Goal: Information Seeking & Learning: Learn about a topic

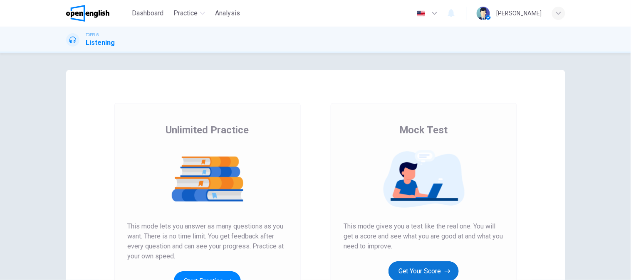
click at [431, 276] on button "Get Your Score" at bounding box center [423, 271] width 70 height 20
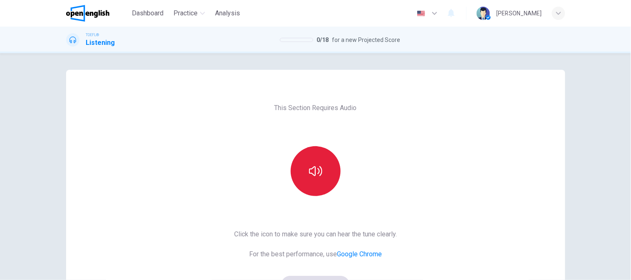
click at [319, 169] on icon "button" at bounding box center [315, 171] width 13 height 13
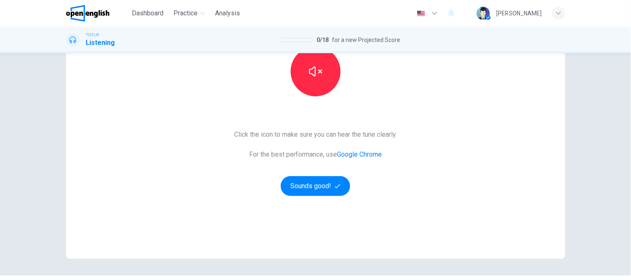
scroll to position [75, 0]
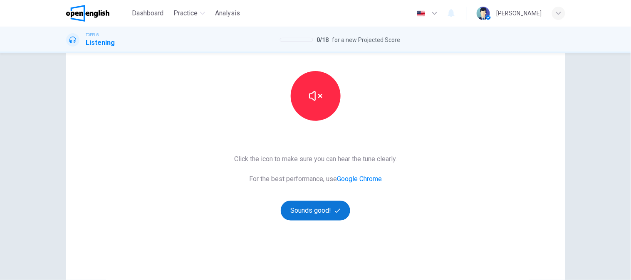
click at [308, 218] on button "Sounds good!" at bounding box center [316, 211] width 70 height 20
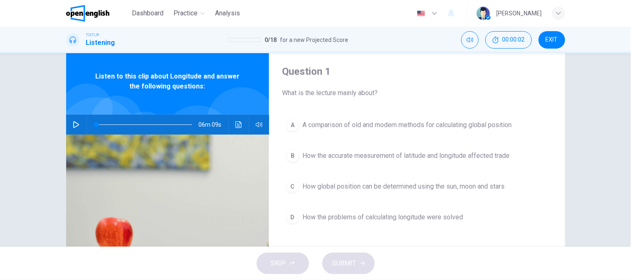
scroll to position [0, 0]
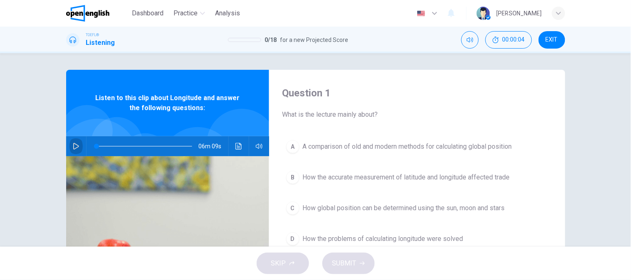
click at [73, 148] on icon "button" at bounding box center [76, 146] width 7 height 7
click at [74, 148] on icon "button" at bounding box center [76, 146] width 5 height 5
click at [69, 152] on button "button" at bounding box center [75, 146] width 13 height 20
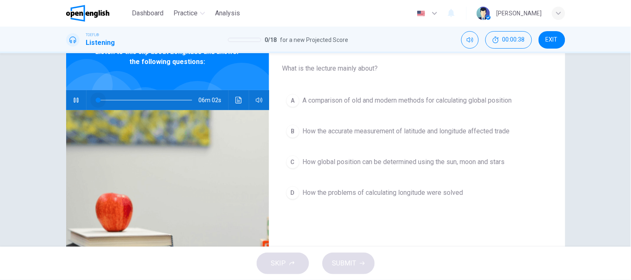
drag, startPoint x: 101, startPoint y: 101, endPoint x: 96, endPoint y: 101, distance: 5.8
click at [96, 101] on span at bounding box center [98, 100] width 5 height 5
drag, startPoint x: 99, startPoint y: 100, endPoint x: 80, endPoint y: 102, distance: 18.8
click at [96, 101] on span at bounding box center [144, 100] width 96 height 12
click at [69, 102] on button "button" at bounding box center [75, 100] width 13 height 20
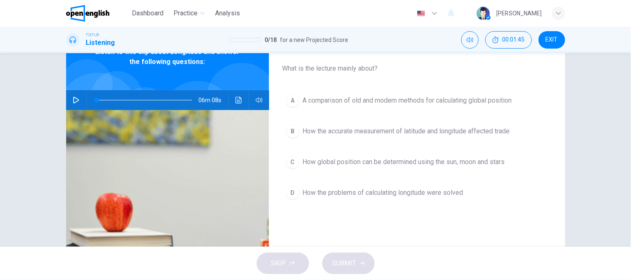
click at [71, 104] on button "button" at bounding box center [75, 100] width 13 height 20
click at [400, 138] on button "B How the accurate measurement of latitude and longitude affected trade" at bounding box center [416, 131] width 269 height 21
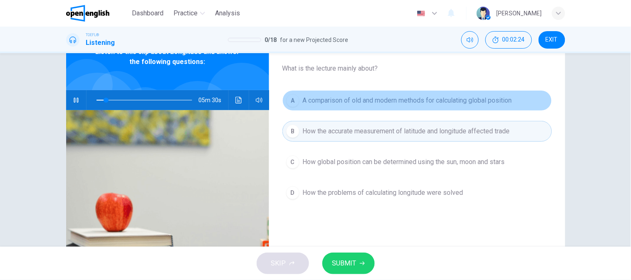
click at [392, 110] on button "A A comparison of old and modern methods for calculating global position" at bounding box center [416, 100] width 269 height 21
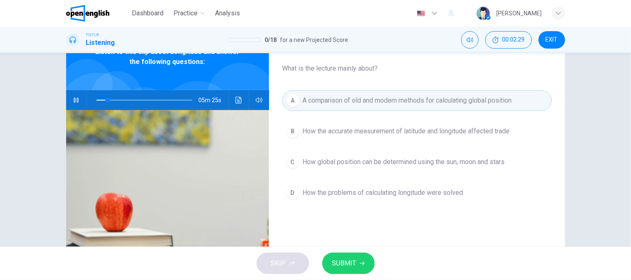
type input "**"
click at [362, 251] on div "SKIP SUBMIT" at bounding box center [315, 263] width 631 height 33
click at [363, 258] on button "SUBMIT" at bounding box center [348, 264] width 52 height 22
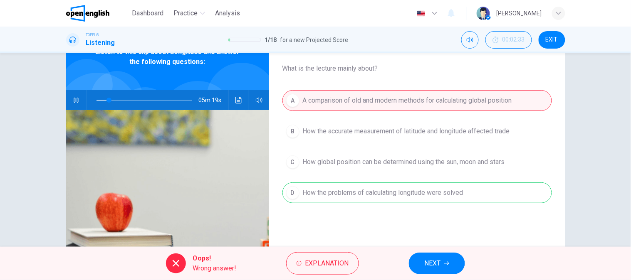
click at [384, 182] on div "A A comparison of old and modern methods for calculating global position B How …" at bounding box center [416, 155] width 269 height 130
click at [443, 266] on button "NEXT" at bounding box center [437, 264] width 56 height 22
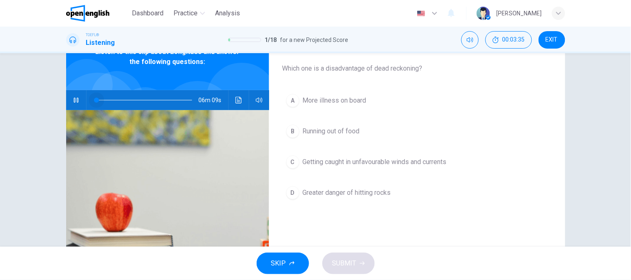
drag, startPoint x: 116, startPoint y: 99, endPoint x: 76, endPoint y: 99, distance: 40.3
click at [76, 99] on div "06m 09s" at bounding box center [167, 100] width 203 height 20
click at [76, 102] on icon "button" at bounding box center [76, 100] width 7 height 7
click at [400, 71] on span "Which one is a disadvantage of dead reckoning?" at bounding box center [416, 69] width 269 height 10
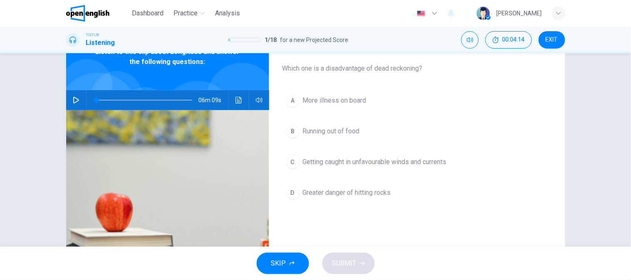
drag, startPoint x: 283, startPoint y: 229, endPoint x: 232, endPoint y: 217, distance: 52.0
click at [282, 229] on div "Question 2 Which one is a disadvantage of dead reckoning? A More illness on boa…" at bounding box center [417, 168] width 296 height 289
click at [73, 100] on icon "button" at bounding box center [76, 100] width 7 height 7
click at [69, 100] on button "button" at bounding box center [75, 100] width 13 height 20
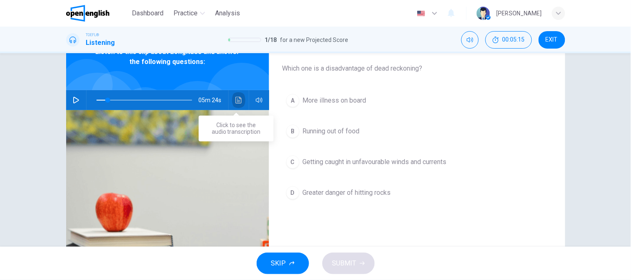
click at [235, 102] on icon "Click to see the audio transcription" at bounding box center [238, 100] width 6 height 7
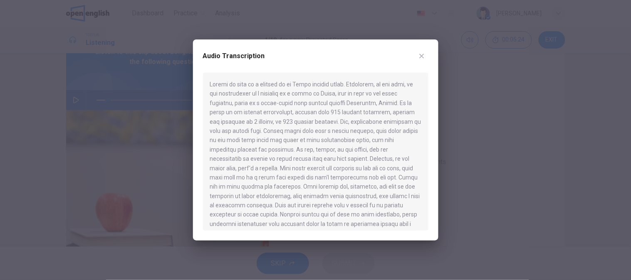
click at [291, 132] on div at bounding box center [315, 152] width 225 height 158
click at [282, 150] on div at bounding box center [315, 152] width 225 height 158
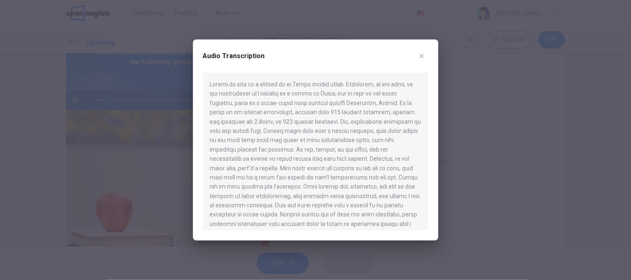
drag, startPoint x: 296, startPoint y: 167, endPoint x: 305, endPoint y: 165, distance: 9.0
click at [296, 167] on div at bounding box center [315, 152] width 225 height 158
click at [418, 60] on button "button" at bounding box center [421, 55] width 13 height 13
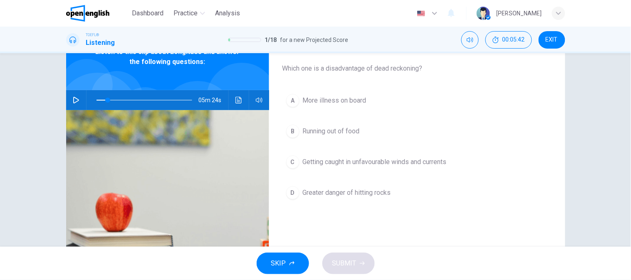
click at [76, 99] on button "button" at bounding box center [75, 100] width 13 height 20
click at [12, 147] on div "Question 2 Which one is a disadvantage of dead reckoning? A More illness on boa…" at bounding box center [315, 150] width 631 height 194
click at [235, 101] on icon "Click to see the audio transcription" at bounding box center [238, 100] width 6 height 7
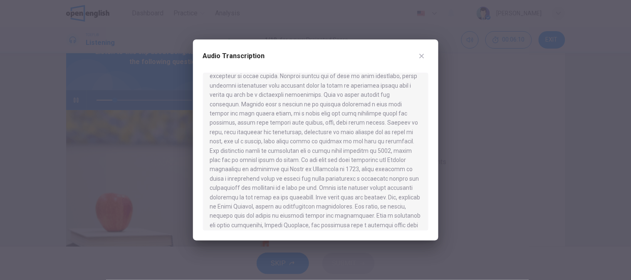
scroll to position [0, 0]
type input "**"
click at [0, 151] on div at bounding box center [315, 140] width 631 height 280
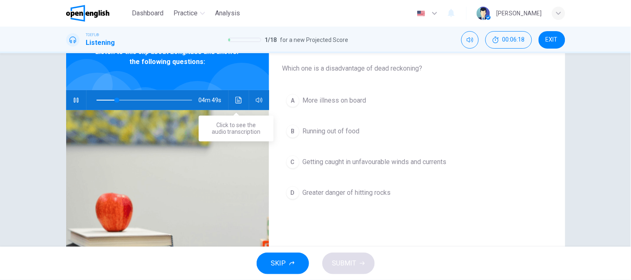
click at [239, 97] on button "Click to see the audio transcription" at bounding box center [238, 100] width 13 height 20
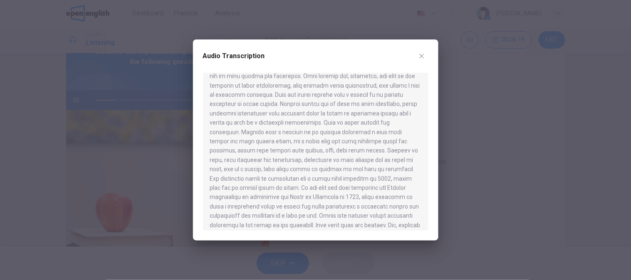
scroll to position [231, 0]
drag, startPoint x: 62, startPoint y: 115, endPoint x: 77, endPoint y: 121, distance: 15.8
click at [64, 115] on div at bounding box center [315, 140] width 631 height 280
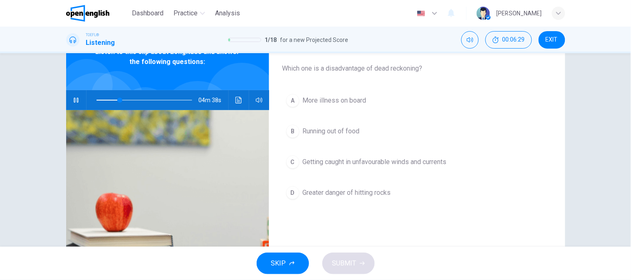
click at [232, 101] on button "Click to see the audio transcription" at bounding box center [238, 100] width 13 height 20
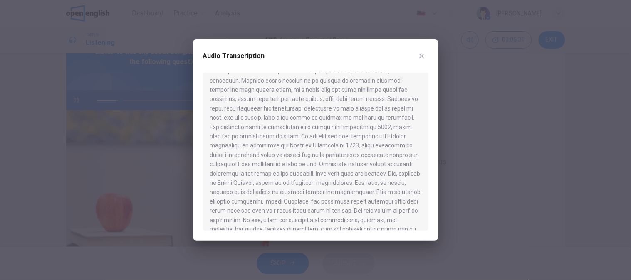
scroll to position [185, 0]
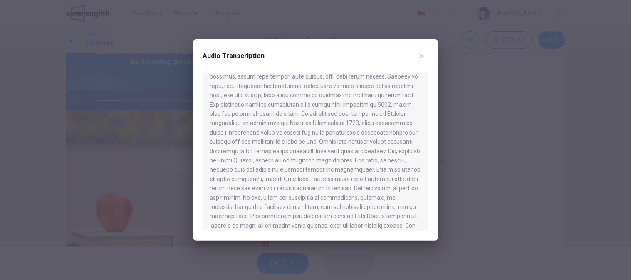
click at [25, 177] on div at bounding box center [315, 140] width 631 height 280
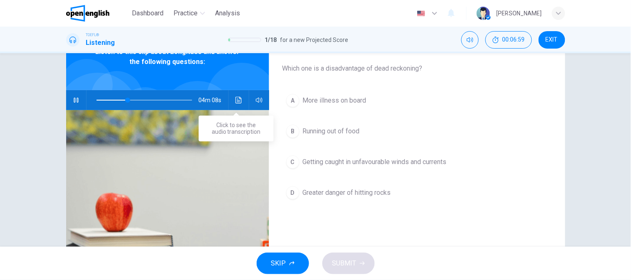
click at [240, 105] on button "Click to see the audio transcription" at bounding box center [238, 100] width 13 height 20
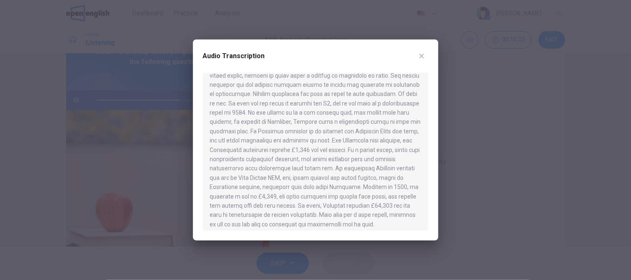
scroll to position [479, 0]
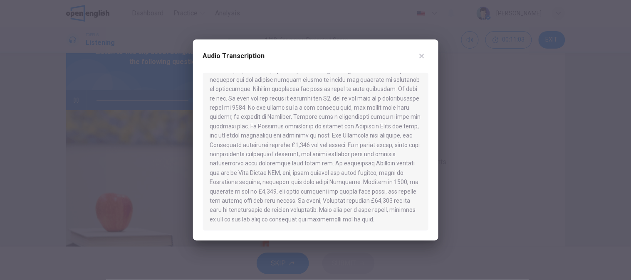
click at [422, 63] on div "Audio Transcription" at bounding box center [315, 60] width 225 height 23
click at [422, 59] on button "button" at bounding box center [421, 55] width 13 height 13
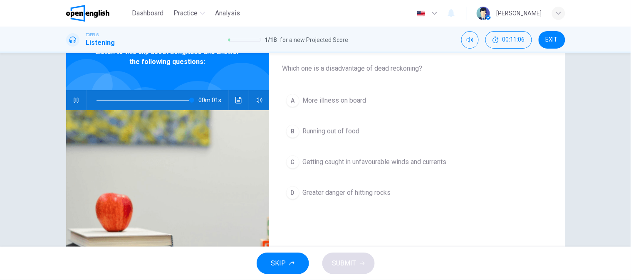
drag, startPoint x: 350, startPoint y: 69, endPoint x: 400, endPoint y: 71, distance: 50.4
click at [400, 71] on span "Which one is a disadvantage of dead reckoning?" at bounding box center [416, 69] width 269 height 10
click at [418, 68] on span "Which one is a disadvantage of dead reckoning?" at bounding box center [416, 69] width 269 height 10
type input "*"
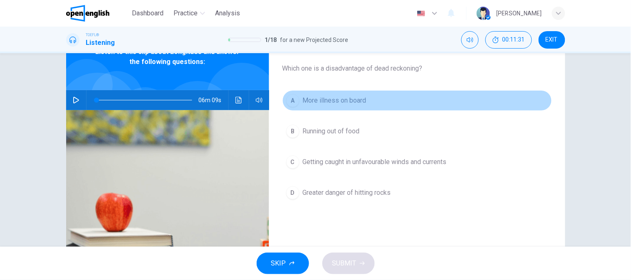
click at [515, 100] on button "A More illness on board" at bounding box center [416, 100] width 269 height 21
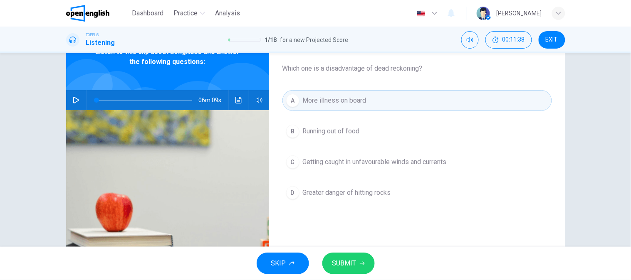
click at [360, 168] on button "C Getting caught in unfavourable winds and currents" at bounding box center [416, 162] width 269 height 21
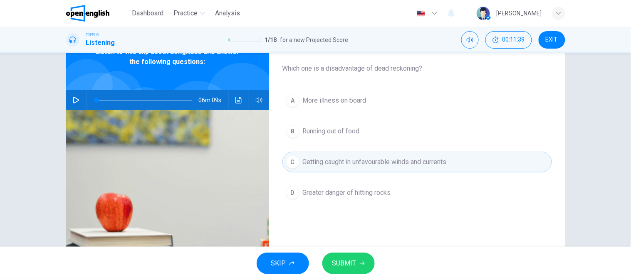
click at [374, 251] on div "SKIP SUBMIT" at bounding box center [315, 263] width 631 height 33
click at [364, 264] on icon "button" at bounding box center [362, 264] width 5 height 4
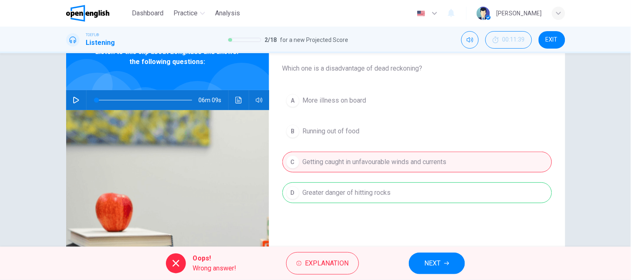
click at [372, 199] on div "A More illness on board B Running out of food C Getting caught in unfavourable …" at bounding box center [416, 155] width 269 height 130
click at [427, 258] on span "NEXT" at bounding box center [432, 264] width 16 height 12
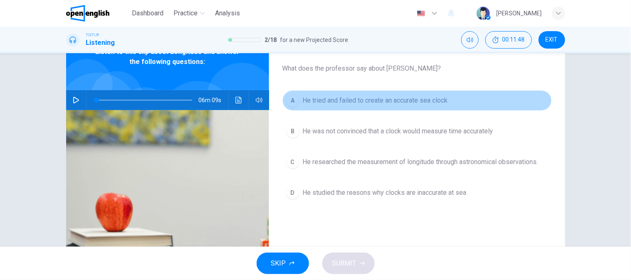
click at [422, 101] on span "He tried and failed to create an accurate sea clock" at bounding box center [375, 101] width 145 height 10
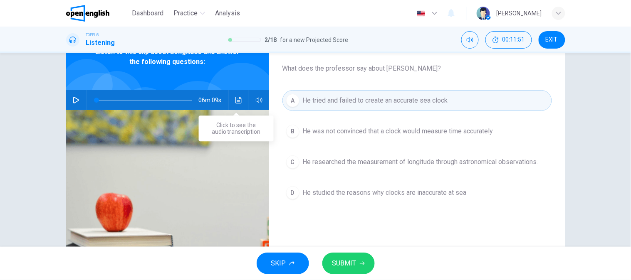
click at [237, 101] on icon "Click to see the audio transcription" at bounding box center [238, 100] width 6 height 7
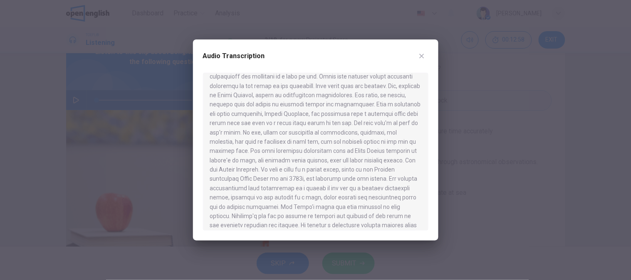
scroll to position [249, 0]
click at [422, 53] on icon "button" at bounding box center [421, 56] width 7 height 7
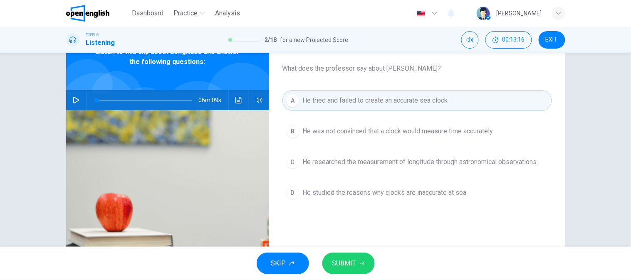
click at [351, 261] on span "SUBMIT" at bounding box center [344, 264] width 24 height 12
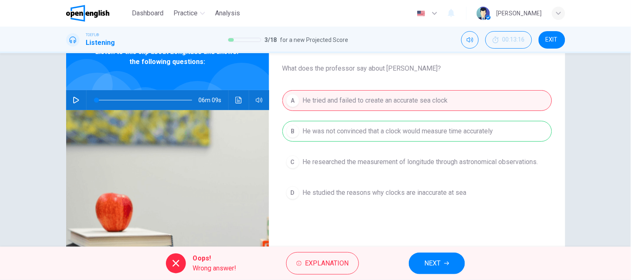
click at [93, 35] on span "TOEFL®" at bounding box center [92, 35] width 13 height 6
click at [94, 44] on h1 "Listening" at bounding box center [100, 43] width 29 height 10
drag, startPoint x: 84, startPoint y: 37, endPoint x: 188, endPoint y: 29, distance: 103.8
click at [86, 37] on div "TOEFL® Listening" at bounding box center [90, 40] width 49 height 16
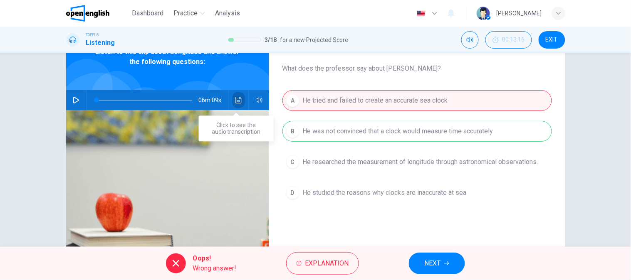
click at [238, 98] on icon "Click to see the audio transcription" at bounding box center [238, 100] width 7 height 7
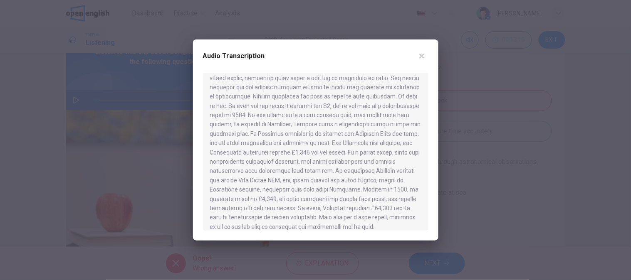
scroll to position [479, 0]
click at [420, 59] on button "button" at bounding box center [421, 55] width 13 height 13
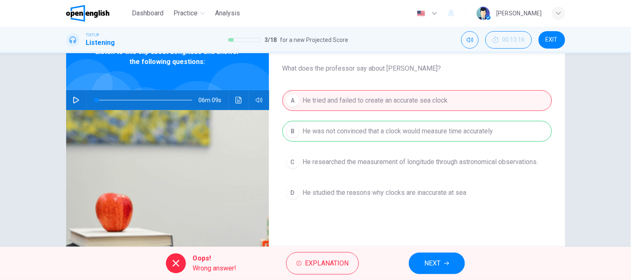
click at [94, 38] on h1 "Listening" at bounding box center [100, 43] width 29 height 10
drag, startPoint x: 96, startPoint y: 46, endPoint x: 44, endPoint y: 7, distance: 64.5
click at [93, 44] on h1 "Listening" at bounding box center [100, 43] width 29 height 10
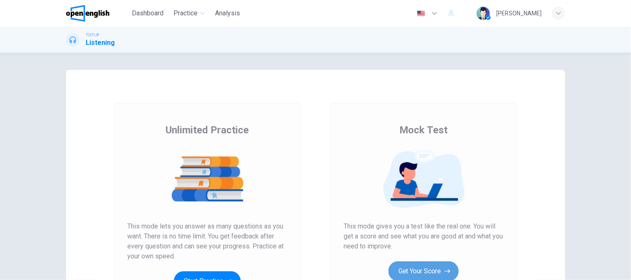
click at [410, 272] on button "Get Your Score" at bounding box center [423, 271] width 70 height 20
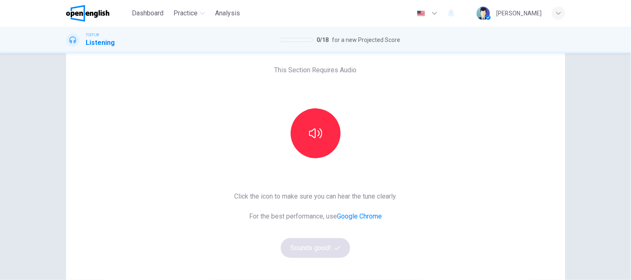
scroll to position [121, 0]
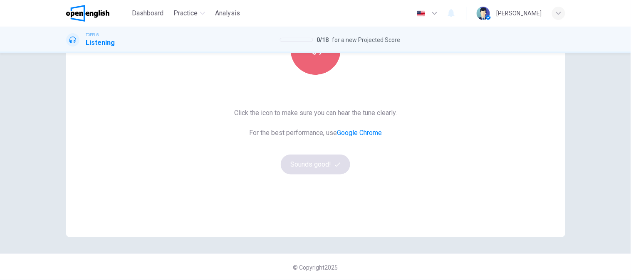
click at [319, 69] on button "button" at bounding box center [316, 50] width 50 height 50
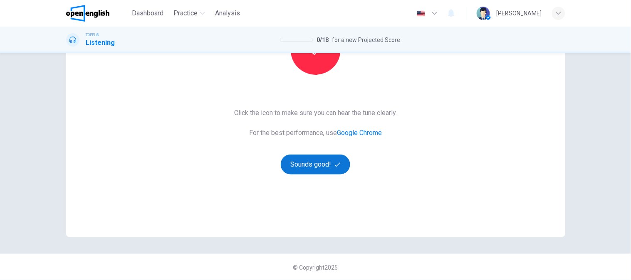
click at [335, 171] on button "Sounds good!" at bounding box center [316, 165] width 70 height 20
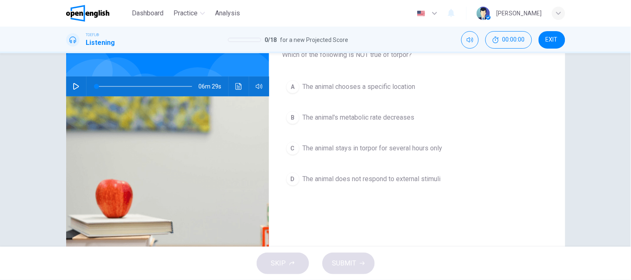
scroll to position [0, 0]
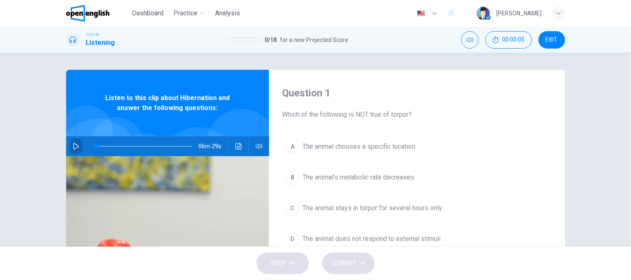
click at [74, 145] on icon "button" at bounding box center [76, 146] width 6 height 7
type input "*"
click at [236, 153] on button "Click to see the audio transcription" at bounding box center [238, 146] width 13 height 20
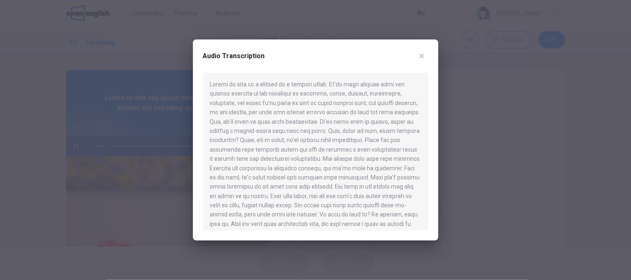
click at [355, 122] on div at bounding box center [315, 152] width 225 height 158
click at [296, 122] on div at bounding box center [315, 152] width 225 height 158
click at [351, 167] on div at bounding box center [315, 152] width 225 height 158
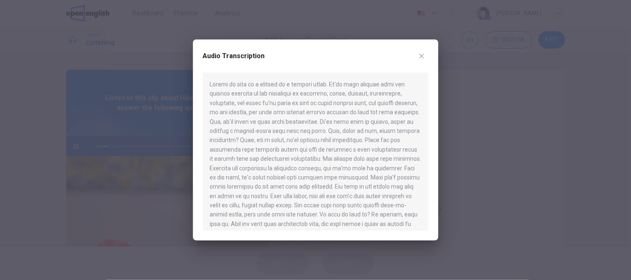
click at [417, 59] on button "button" at bounding box center [421, 55] width 13 height 13
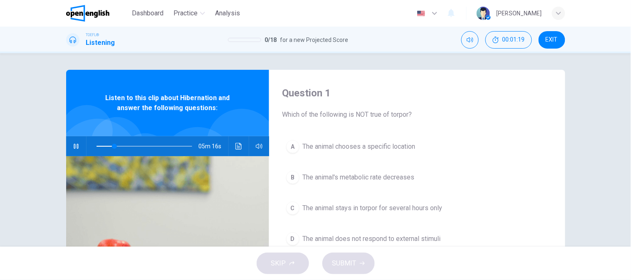
click at [76, 147] on icon "button" at bounding box center [76, 146] width 7 height 7
click at [235, 147] on icon "Click to see the audio transcription" at bounding box center [238, 146] width 6 height 7
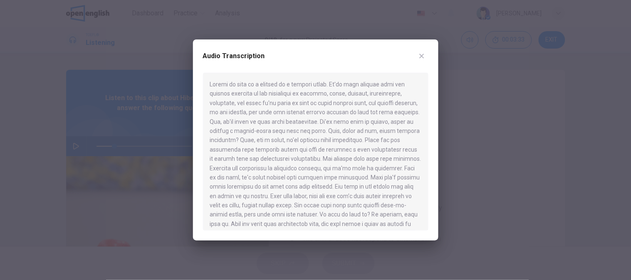
scroll to position [46, 0]
click at [419, 54] on icon "button" at bounding box center [421, 56] width 7 height 7
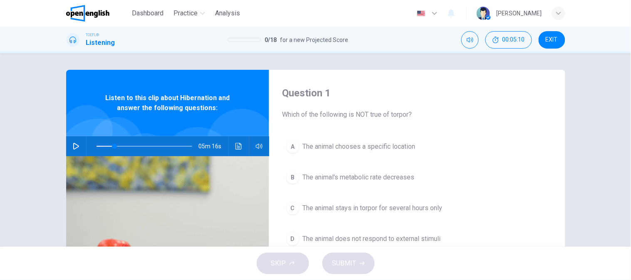
click at [73, 148] on icon "button" at bounding box center [76, 146] width 7 height 7
click at [237, 149] on icon "Click to see the audio transcription" at bounding box center [238, 146] width 6 height 7
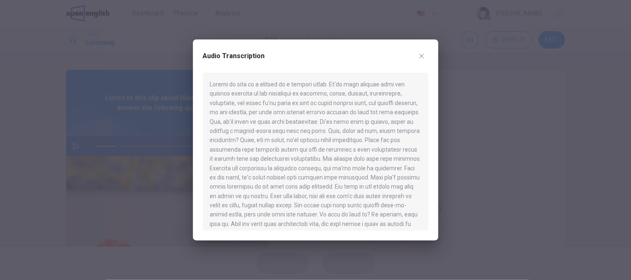
click at [349, 201] on div at bounding box center [315, 152] width 225 height 158
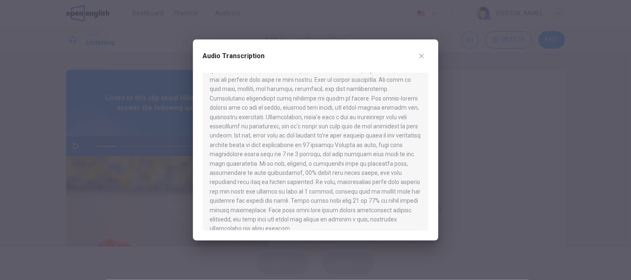
scroll to position [508, 0]
click at [422, 57] on icon "button" at bounding box center [421, 56] width 5 height 5
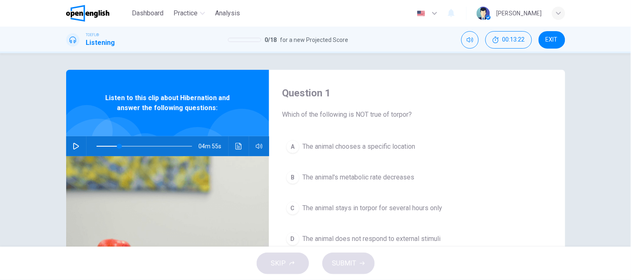
click at [69, 143] on button "button" at bounding box center [75, 146] width 13 height 20
click at [336, 200] on button "C The animal stays in torpor for several hours only" at bounding box center [416, 208] width 269 height 21
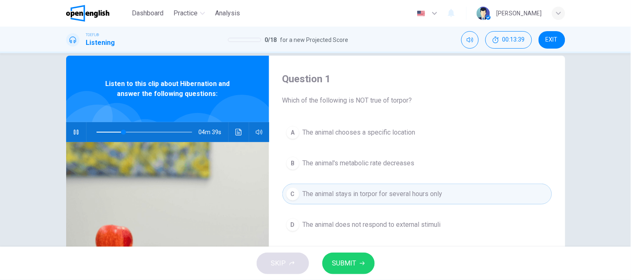
scroll to position [0, 0]
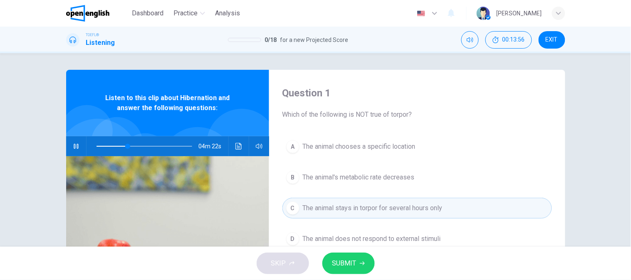
click at [385, 183] on button "B The animal's metabolic rate decreases" at bounding box center [416, 177] width 269 height 21
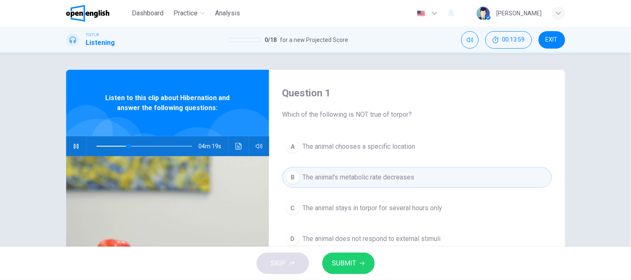
drag, startPoint x: 344, startPoint y: 261, endPoint x: 352, endPoint y: 222, distance: 39.0
click at [352, 222] on div "Dashboard Practice Analysis English ** ​ [PERSON_NAME] TOEFL® Listening 0 / 18 …" at bounding box center [315, 140] width 631 height 280
click at [513, 104] on div "Question 1 Which of the following is NOT true of torpor?" at bounding box center [416, 102] width 269 height 33
click at [78, 150] on button "button" at bounding box center [75, 146] width 13 height 20
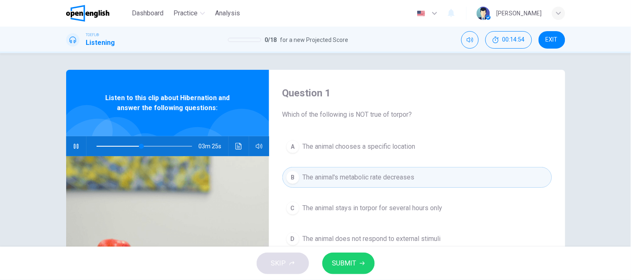
click at [369, 158] on div "A The animal chooses a specific location B The animal's metabolic rate decrease…" at bounding box center [416, 201] width 269 height 130
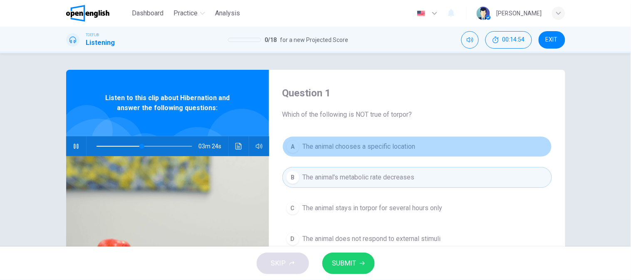
click at [365, 151] on span "The animal chooses a specific location" at bounding box center [359, 147] width 113 height 10
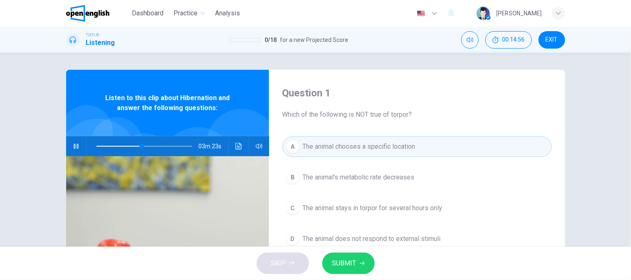
click at [354, 259] on span "SUBMIT" at bounding box center [344, 264] width 24 height 12
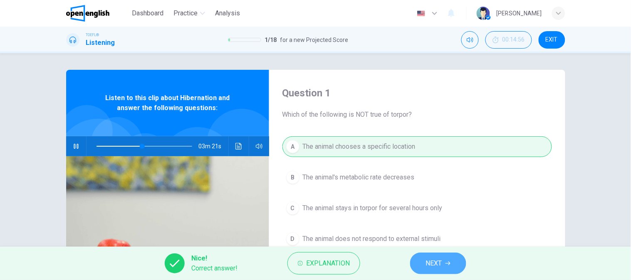
click at [416, 259] on button "NEXT" at bounding box center [438, 264] width 56 height 22
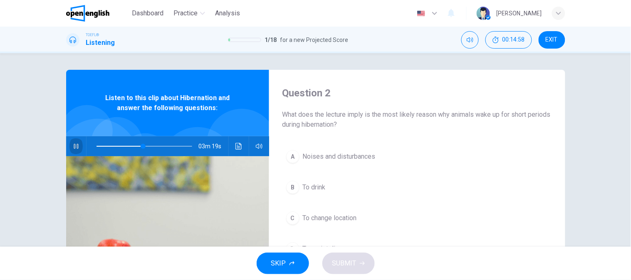
click at [75, 145] on icon "button" at bounding box center [76, 146] width 5 height 5
drag, startPoint x: 352, startPoint y: 113, endPoint x: 357, endPoint y: 113, distance: 5.8
click at [357, 113] on span "What does the lecture imply is the most likely reason why animals wake up for s…" at bounding box center [416, 120] width 269 height 20
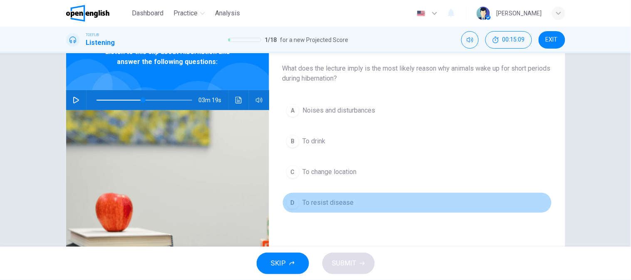
click at [339, 205] on span "To resist disease" at bounding box center [328, 203] width 51 height 10
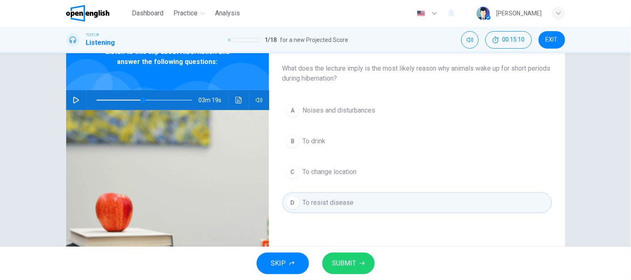
click at [69, 96] on button "button" at bounding box center [75, 100] width 13 height 20
click at [222, 206] on img at bounding box center [167, 211] width 203 height 202
click at [328, 153] on div "A Noises and disturbances B To drink C To change location D To resist disease" at bounding box center [416, 165] width 269 height 130
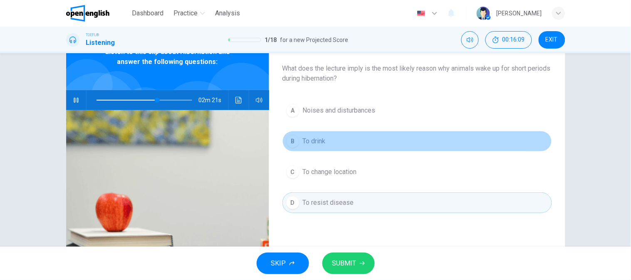
click at [331, 142] on button "B To drink" at bounding box center [416, 141] width 269 height 21
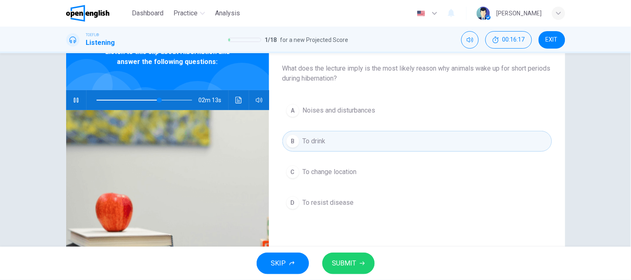
click at [330, 198] on span "To resist disease" at bounding box center [328, 203] width 51 height 10
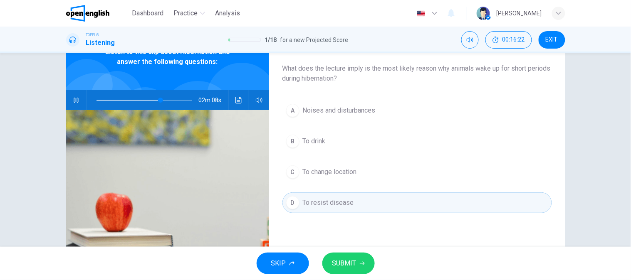
click at [117, 174] on img at bounding box center [167, 211] width 203 height 202
click at [346, 266] on span "SUBMIT" at bounding box center [344, 264] width 24 height 12
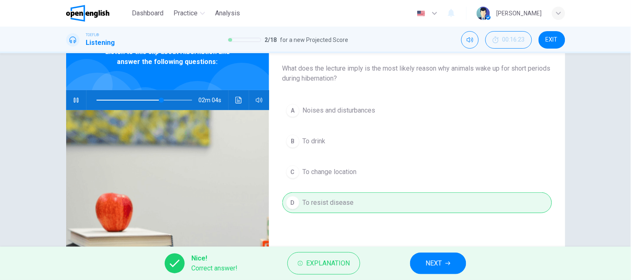
click at [447, 266] on button "NEXT" at bounding box center [438, 264] width 56 height 22
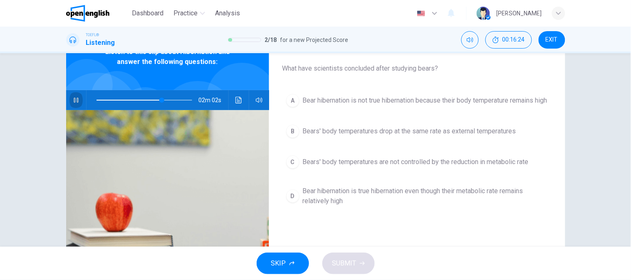
click at [73, 103] on icon "button" at bounding box center [76, 100] width 7 height 7
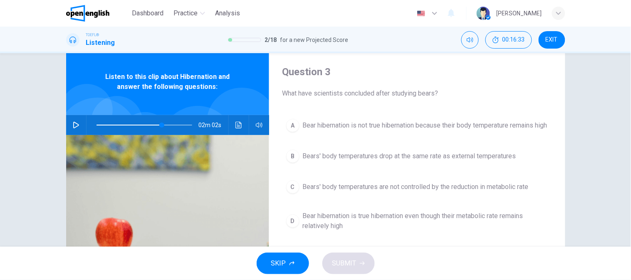
scroll to position [0, 0]
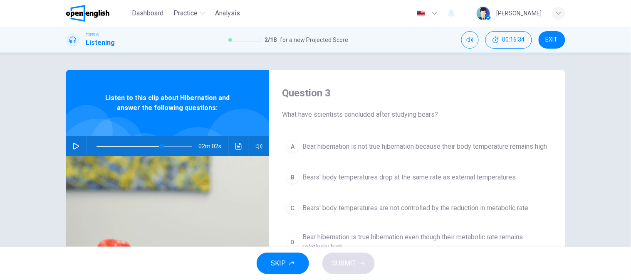
drag, startPoint x: 299, startPoint y: 116, endPoint x: 347, endPoint y: 116, distance: 48.2
click at [347, 116] on span "What have scientists concluded after studying bears?" at bounding box center [416, 115] width 269 height 10
click at [73, 149] on icon "button" at bounding box center [76, 146] width 6 height 7
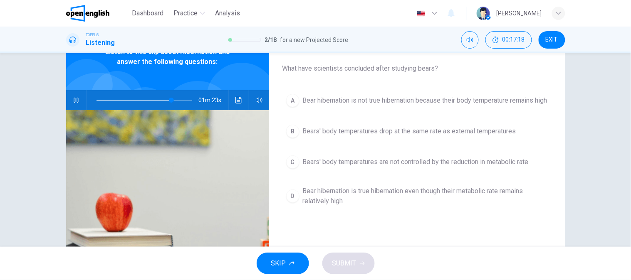
click at [78, 99] on button "button" at bounding box center [75, 100] width 13 height 20
click at [78, 101] on button "button" at bounding box center [75, 100] width 13 height 20
click at [138, 100] on span at bounding box center [144, 100] width 96 height 12
click at [235, 97] on icon "Click to see the audio transcription" at bounding box center [238, 100] width 6 height 7
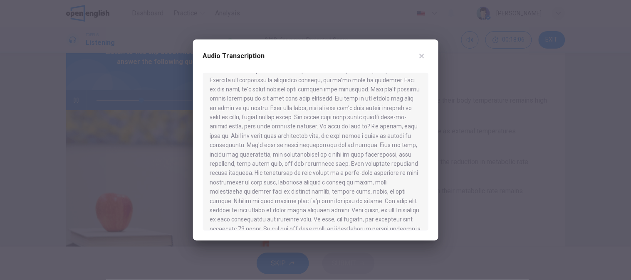
scroll to position [185, 0]
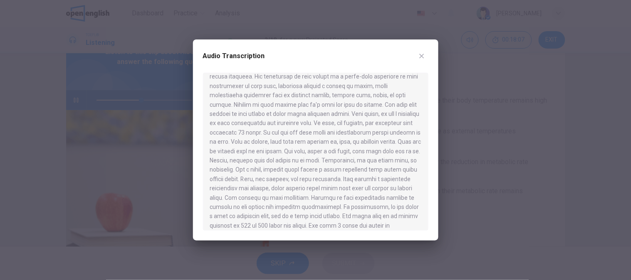
click at [423, 56] on icon "button" at bounding box center [421, 56] width 7 height 7
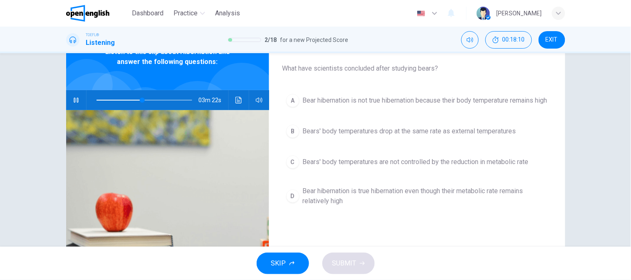
click at [76, 98] on icon "button" at bounding box center [76, 100] width 7 height 7
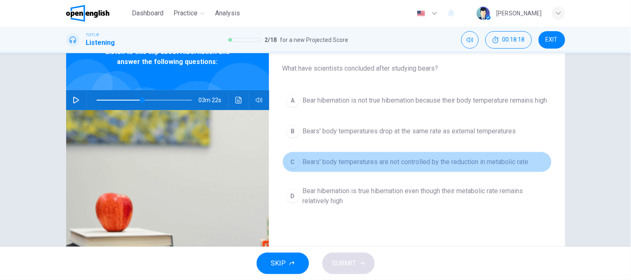
click at [403, 167] on span "Bears' body temperatures are not controlled by the reduction in metabolic rate" at bounding box center [416, 162] width 226 height 10
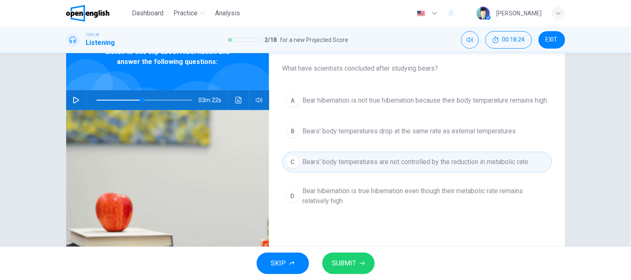
click at [383, 200] on span "Bear hibernation is true hibernation even though their metabolic rate remains r…" at bounding box center [425, 196] width 245 height 20
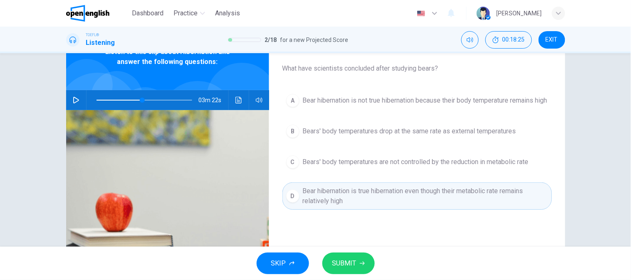
drag, startPoint x: 357, startPoint y: 251, endPoint x: 354, endPoint y: 264, distance: 13.3
click at [357, 252] on div "SKIP SUBMIT" at bounding box center [315, 263] width 631 height 33
click at [354, 264] on span "SUBMIT" at bounding box center [344, 264] width 24 height 12
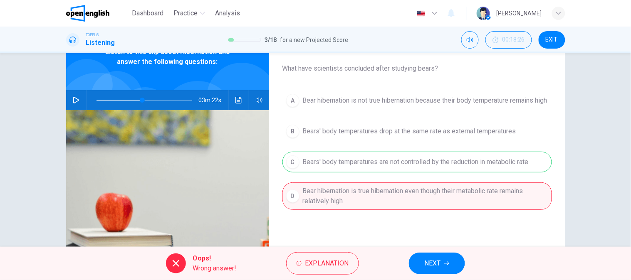
drag, startPoint x: 427, startPoint y: 160, endPoint x: 428, endPoint y: 167, distance: 6.3
click at [428, 162] on div "A Bear hibernation is not true hibernation because their body temperature remai…" at bounding box center [416, 158] width 269 height 136
click at [430, 264] on span "NEXT" at bounding box center [432, 264] width 16 height 12
type input "**"
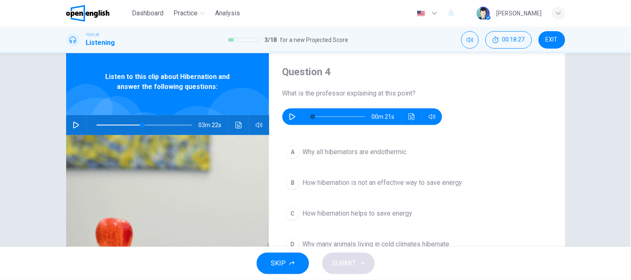
scroll to position [0, 0]
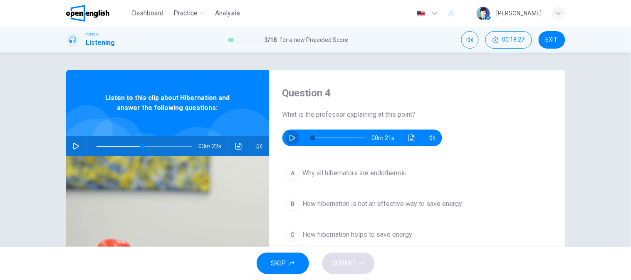
click at [289, 137] on icon "button" at bounding box center [292, 138] width 7 height 7
type input "*"
click at [405, 135] on button "Click to see the audio transcription" at bounding box center [411, 138] width 13 height 17
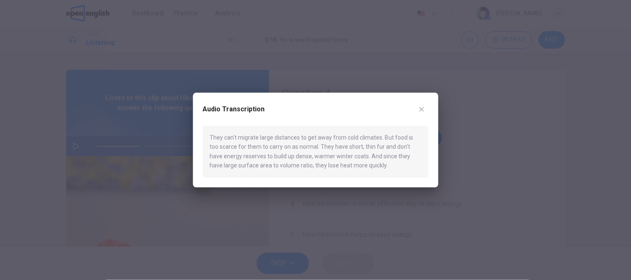
click at [328, 168] on div "They can't migrate large distances to get away from cold climates. But food is …" at bounding box center [315, 152] width 225 height 52
click at [256, 142] on div "They can't migrate large distances to get away from cold climates. But food is …" at bounding box center [315, 152] width 225 height 52
click at [426, 113] on button "button" at bounding box center [421, 109] width 13 height 13
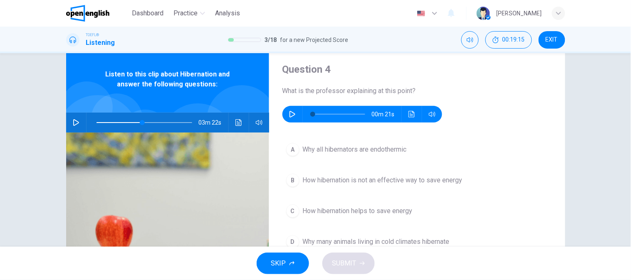
scroll to position [46, 0]
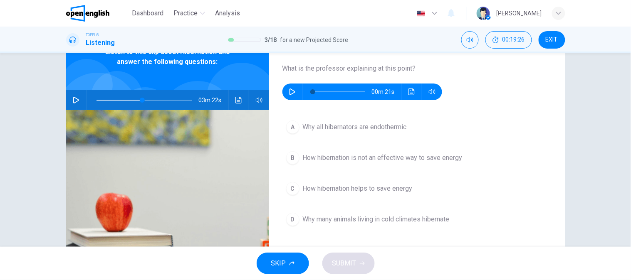
click at [388, 188] on span "How hibernation helps to save energy" at bounding box center [358, 189] width 110 height 10
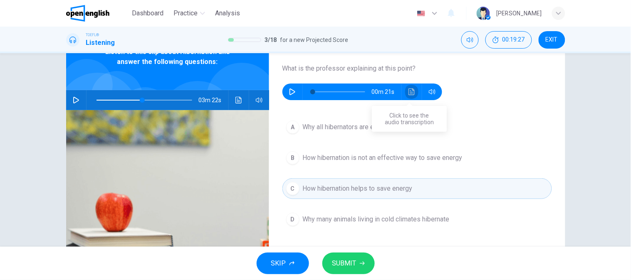
click at [406, 95] on button "Click to see the audio transcription" at bounding box center [411, 92] width 13 height 17
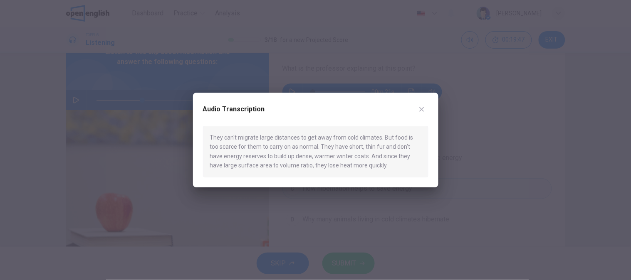
click at [421, 106] on icon "button" at bounding box center [421, 109] width 7 height 7
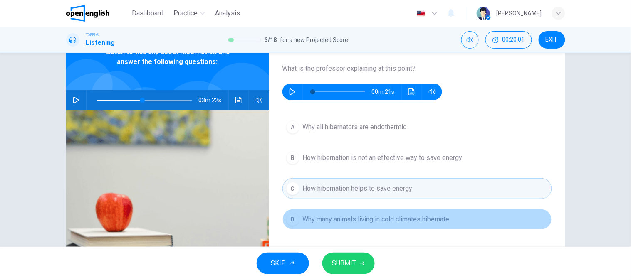
click at [398, 224] on span "Why many animals living in cold climates hibernate" at bounding box center [376, 219] width 147 height 10
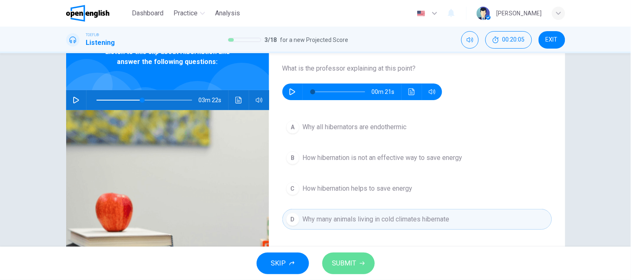
click at [365, 256] on button "SUBMIT" at bounding box center [348, 264] width 52 height 22
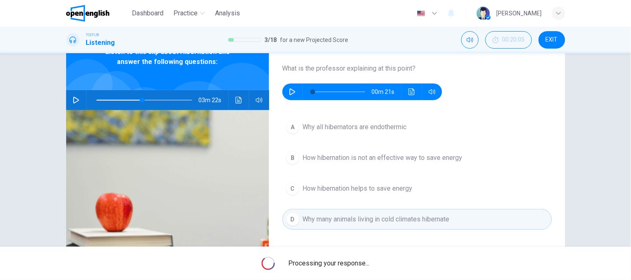
type input "**"
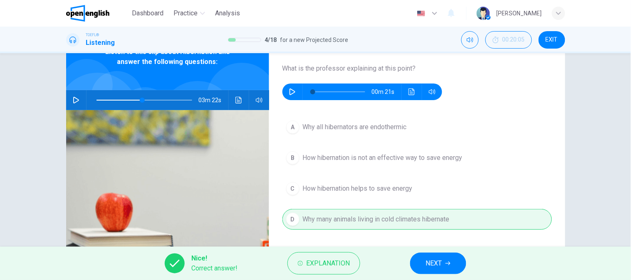
click at [428, 263] on span "NEXT" at bounding box center [434, 264] width 16 height 12
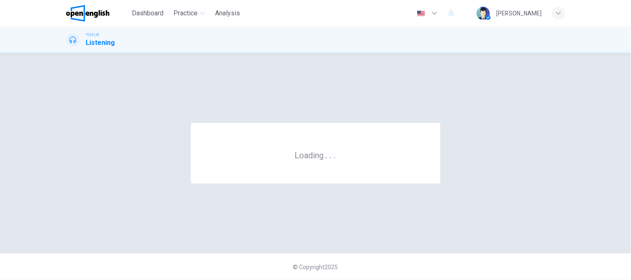
scroll to position [0, 0]
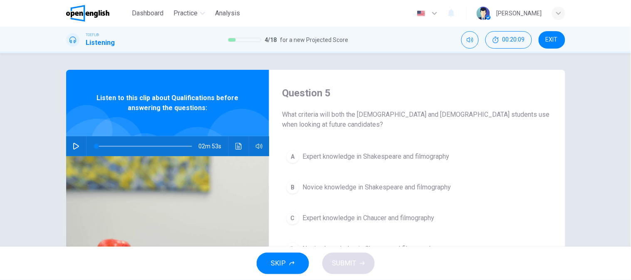
click at [73, 144] on icon "button" at bounding box center [76, 146] width 6 height 7
click at [238, 145] on icon "Click to see the audio transcription" at bounding box center [238, 146] width 7 height 7
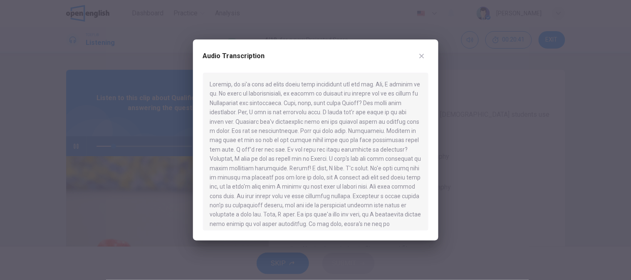
type input "**"
click at [93, 175] on div at bounding box center [315, 140] width 631 height 280
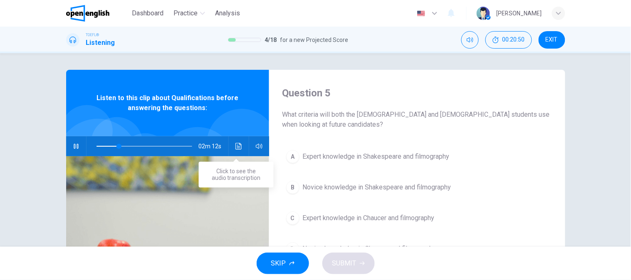
click at [239, 147] on icon "Click to see the audio transcription" at bounding box center [238, 146] width 6 height 7
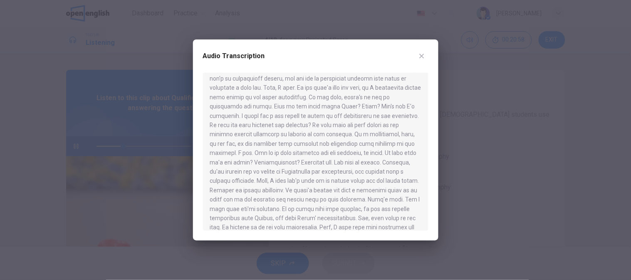
scroll to position [126, 0]
drag, startPoint x: 6, startPoint y: 214, endPoint x: 13, endPoint y: 206, distance: 11.2
click at [6, 213] on div at bounding box center [315, 140] width 631 height 280
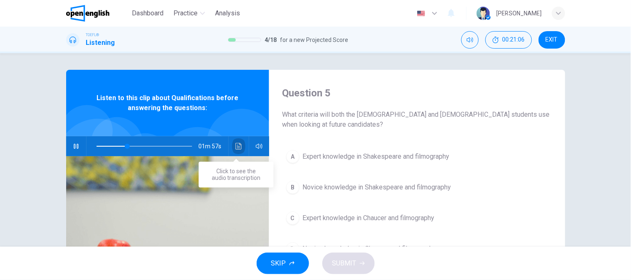
click at [235, 146] on icon "Click to see the audio transcription" at bounding box center [238, 146] width 7 height 7
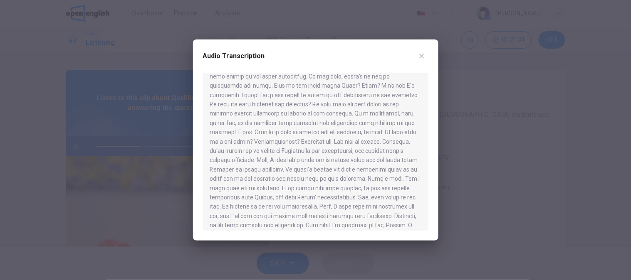
scroll to position [172, 0]
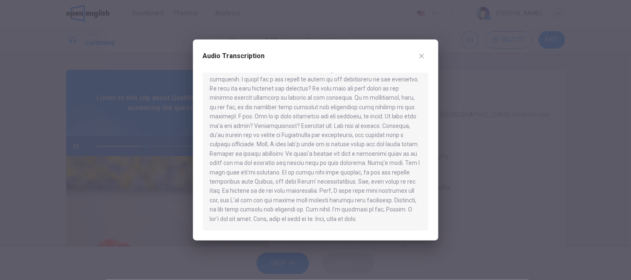
click at [81, 160] on div at bounding box center [315, 140] width 631 height 280
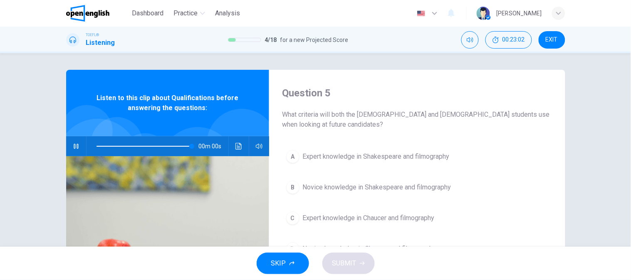
type input "*"
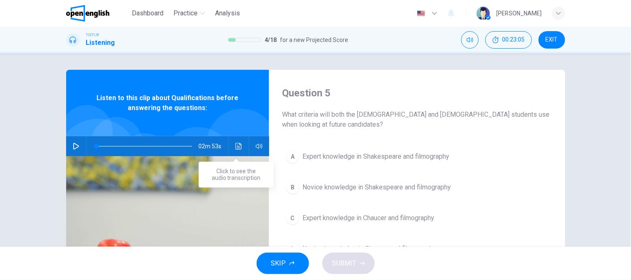
click at [236, 138] on button "Click to see the audio transcription" at bounding box center [238, 146] width 13 height 20
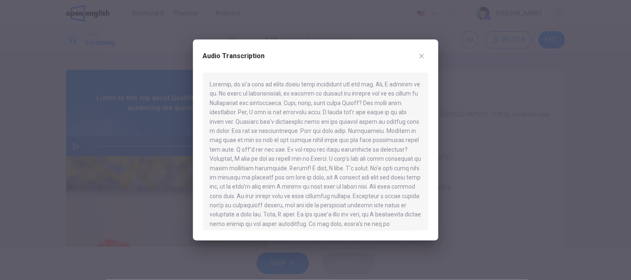
click at [0, 111] on div at bounding box center [315, 140] width 631 height 280
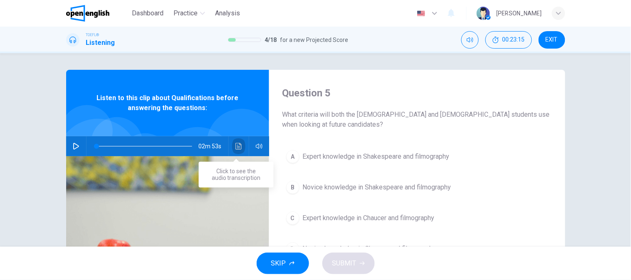
click at [237, 150] on button "Click to see the audio transcription" at bounding box center [238, 146] width 13 height 20
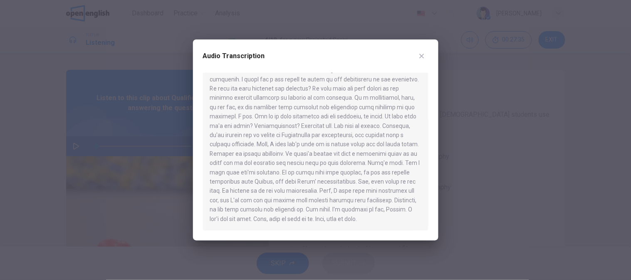
click at [423, 55] on icon "button" at bounding box center [421, 56] width 7 height 7
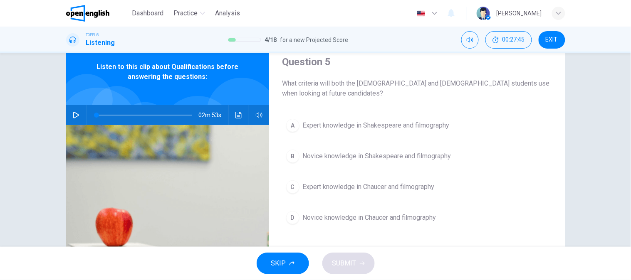
scroll to position [46, 0]
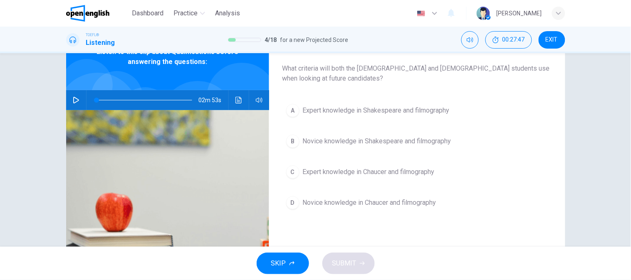
click at [355, 118] on button "A Expert knowledge in Shakespeare and filmography" at bounding box center [416, 110] width 269 height 21
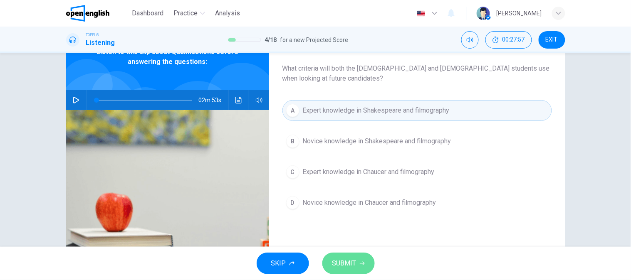
click at [346, 259] on span "SUBMIT" at bounding box center [344, 264] width 24 height 12
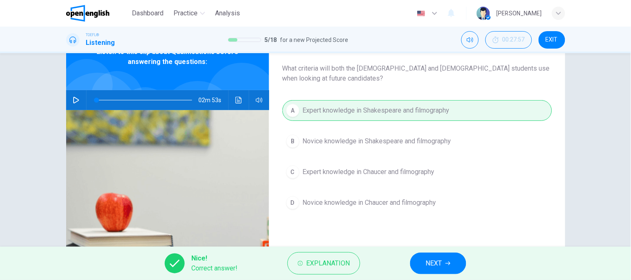
click at [426, 267] on span "NEXT" at bounding box center [434, 264] width 16 height 12
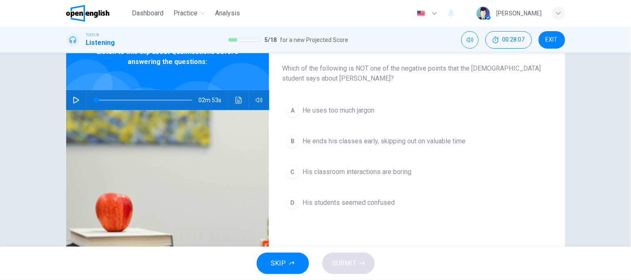
scroll to position [0, 0]
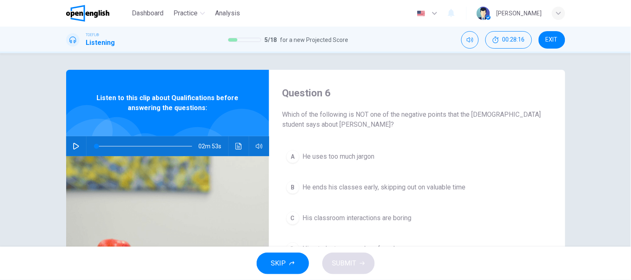
click at [339, 159] on span "He uses too much jargon" at bounding box center [339, 157] width 72 height 10
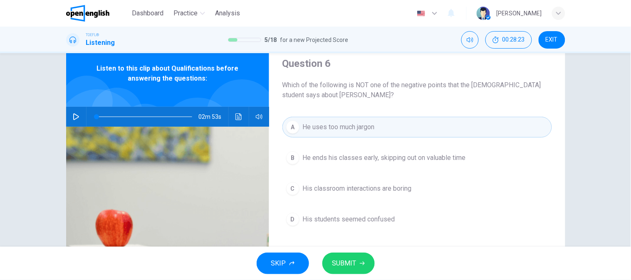
scroll to position [46, 0]
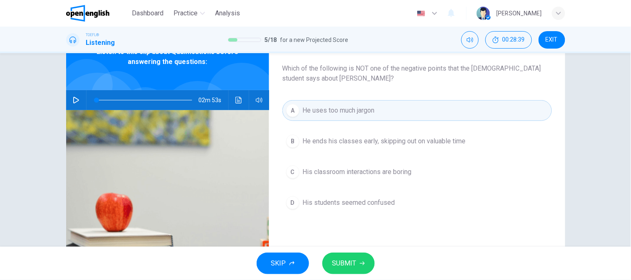
click at [280, 223] on div "Question 6 Which of the following is NOT one of the negative points that the [D…" at bounding box center [417, 168] width 296 height 289
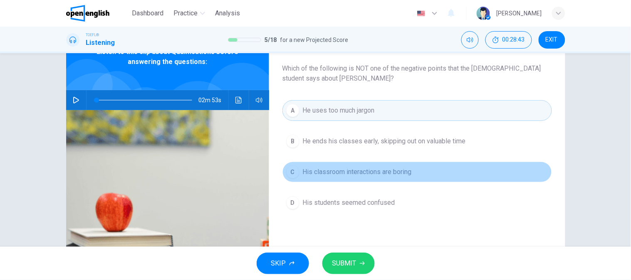
click at [396, 171] on span "His classroom interactions are boring" at bounding box center [357, 172] width 109 height 10
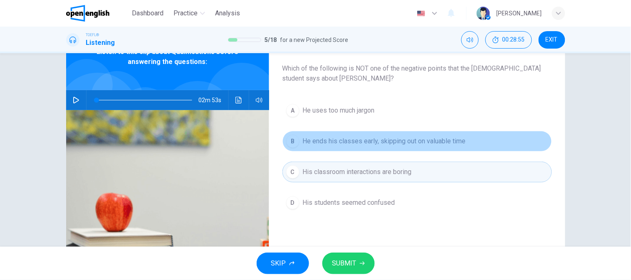
click at [413, 145] on span "He ends his classes early, skipping out on valuable time" at bounding box center [384, 141] width 163 height 10
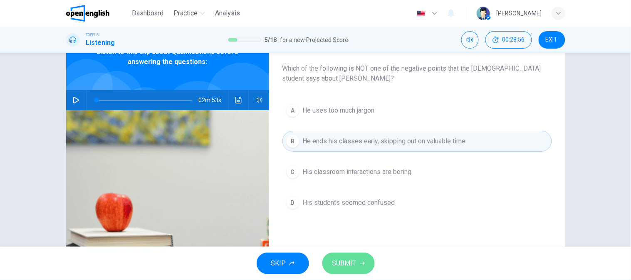
click at [368, 264] on button "SUBMIT" at bounding box center [348, 264] width 52 height 22
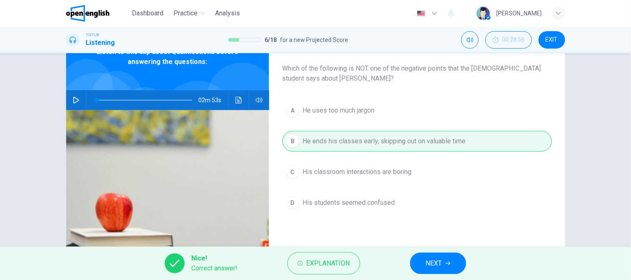
click at [429, 264] on span "NEXT" at bounding box center [434, 264] width 16 height 12
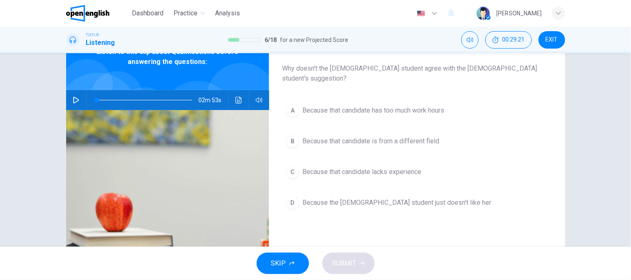
click at [392, 167] on span "Because that candidate lacks experience" at bounding box center [362, 172] width 119 height 10
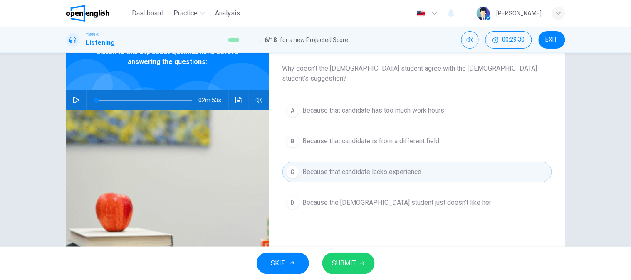
click at [524, 210] on div "A Because that candidate has too much work hours B Because that candidate is fr…" at bounding box center [416, 165] width 269 height 130
click at [352, 274] on button "SUBMIT" at bounding box center [348, 264] width 52 height 22
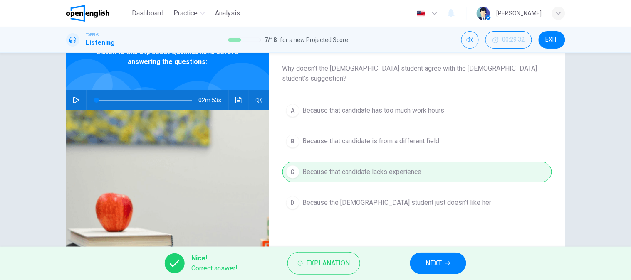
click at [481, 264] on div "Nice! Correct answer! Explanation NEXT" at bounding box center [315, 263] width 631 height 33
click at [459, 264] on button "NEXT" at bounding box center [438, 264] width 56 height 22
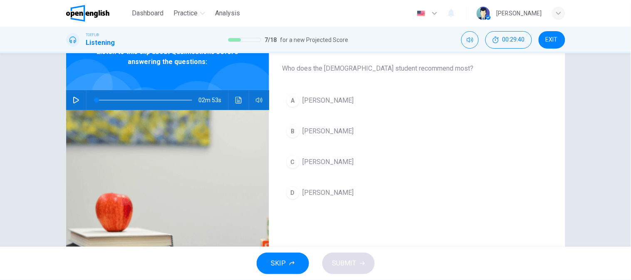
click at [336, 129] on button "B [PERSON_NAME]" at bounding box center [416, 131] width 269 height 21
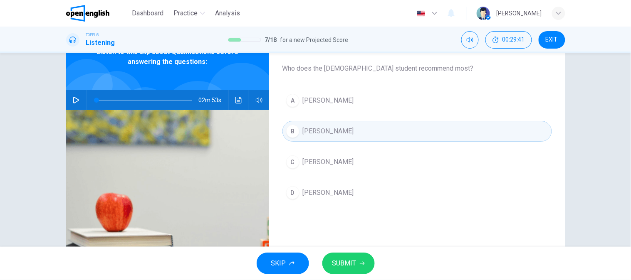
click at [362, 261] on icon "button" at bounding box center [362, 263] width 5 height 5
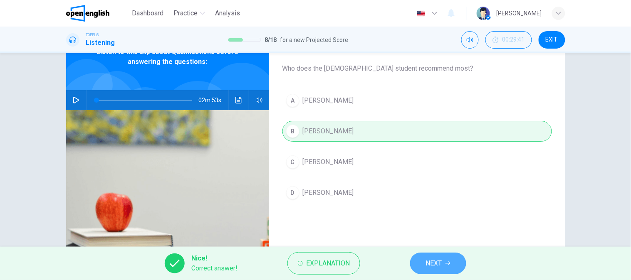
click at [414, 265] on button "NEXT" at bounding box center [438, 264] width 56 height 22
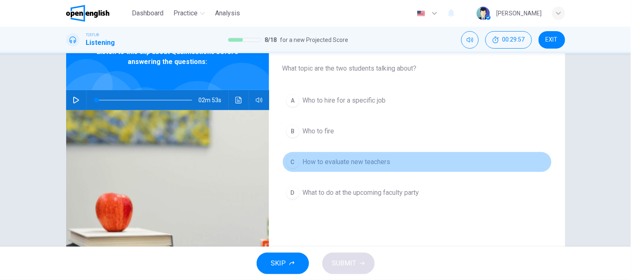
click at [333, 164] on span "How to evaluate new teachers" at bounding box center [347, 162] width 88 height 10
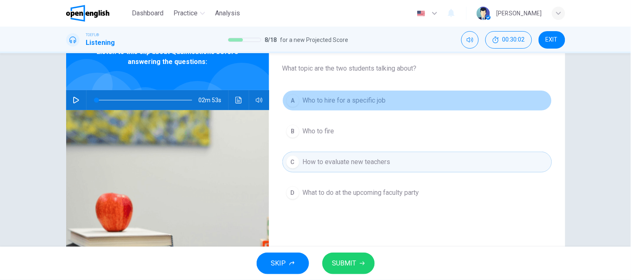
click at [340, 102] on span "Who to hire for a specific job" at bounding box center [344, 101] width 83 height 10
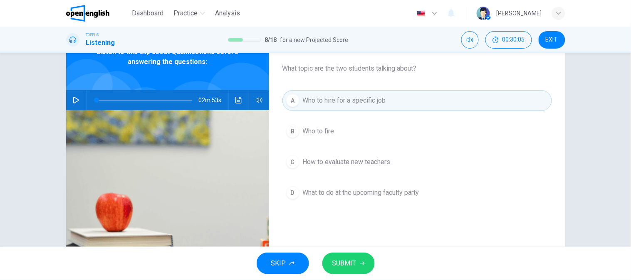
click at [330, 251] on div "SKIP SUBMIT" at bounding box center [315, 263] width 631 height 33
click at [332, 267] on span "SUBMIT" at bounding box center [344, 264] width 24 height 12
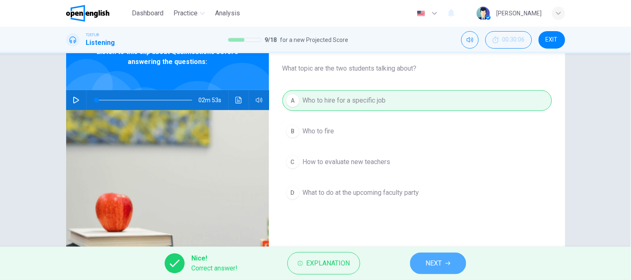
click at [448, 266] on icon "button" at bounding box center [447, 263] width 5 height 5
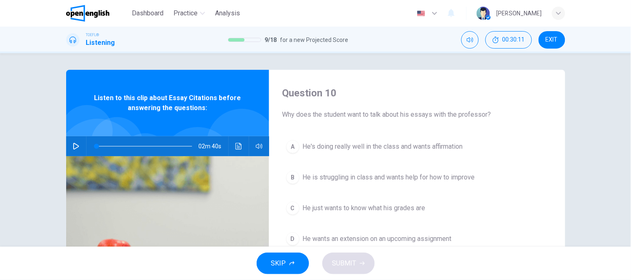
click at [67, 146] on div "02m 40s" at bounding box center [167, 146] width 203 height 20
click at [73, 147] on icon "button" at bounding box center [76, 146] width 7 height 7
click at [237, 145] on icon "Click to see the audio transcription" at bounding box center [238, 146] width 7 height 7
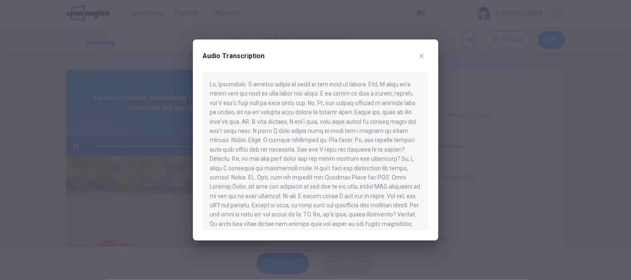
click at [237, 150] on div at bounding box center [315, 152] width 225 height 158
drag, startPoint x: 288, startPoint y: 173, endPoint x: 293, endPoint y: 170, distance: 5.8
click at [288, 172] on div at bounding box center [315, 152] width 225 height 158
click at [426, 53] on button "button" at bounding box center [421, 55] width 13 height 13
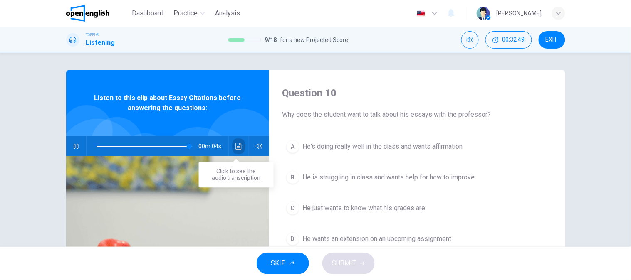
click at [232, 146] on button "Click to see the audio transcription" at bounding box center [238, 146] width 13 height 20
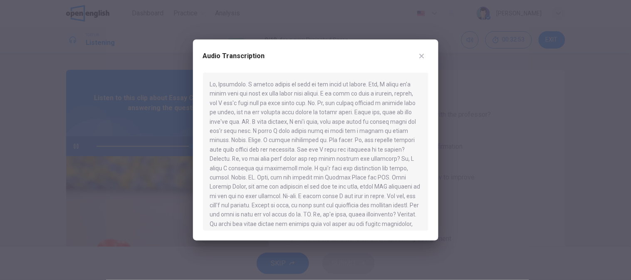
type input "*"
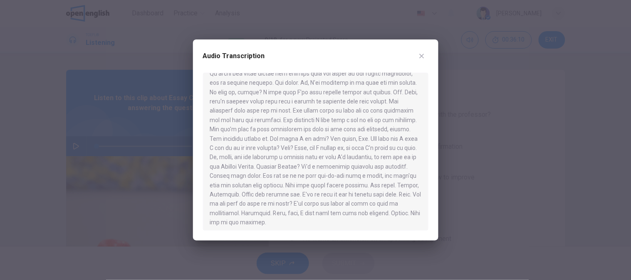
scroll to position [154, 0]
click at [422, 55] on icon "button" at bounding box center [421, 56] width 5 height 5
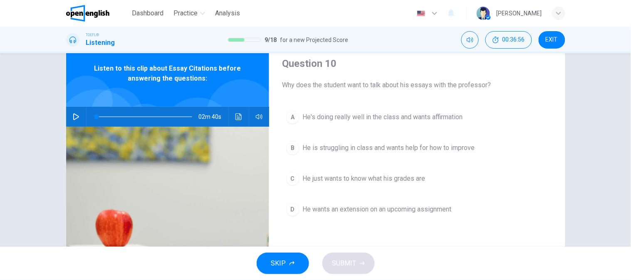
scroll to position [46, 0]
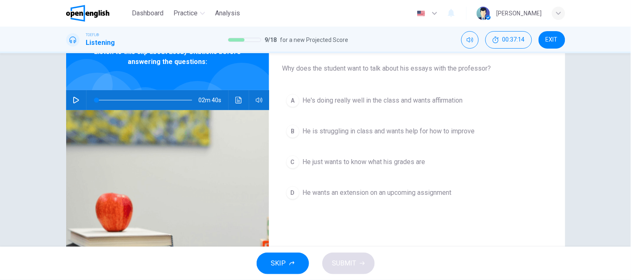
click at [337, 147] on div "A He's doing really well in the class and wants affirmation B He is struggling …" at bounding box center [416, 155] width 269 height 130
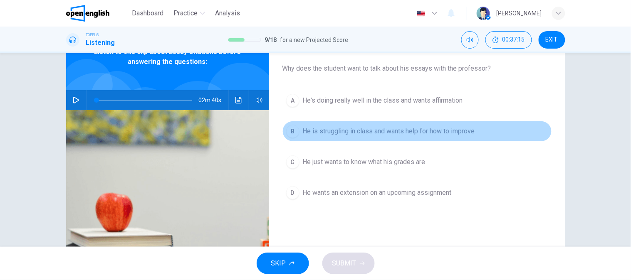
click at [341, 140] on button "B He is struggling in class and wants help for how to improve" at bounding box center [416, 131] width 269 height 21
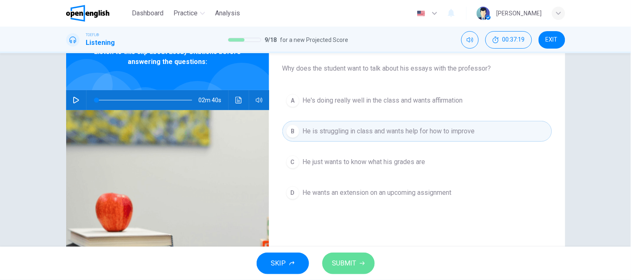
click at [366, 262] on button "SUBMIT" at bounding box center [348, 264] width 52 height 22
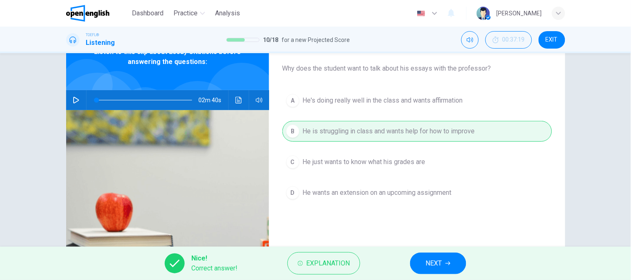
click at [421, 271] on button "NEXT" at bounding box center [438, 264] width 56 height 22
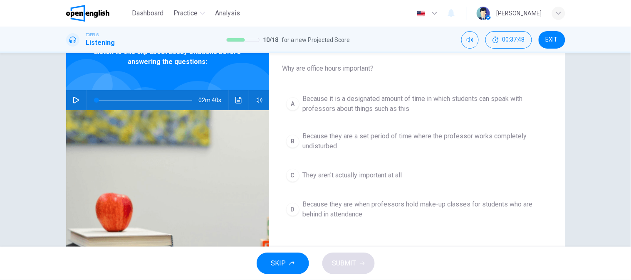
click at [364, 109] on span "Because it is a designated amount of time in which students can speak with prof…" at bounding box center [425, 104] width 245 height 20
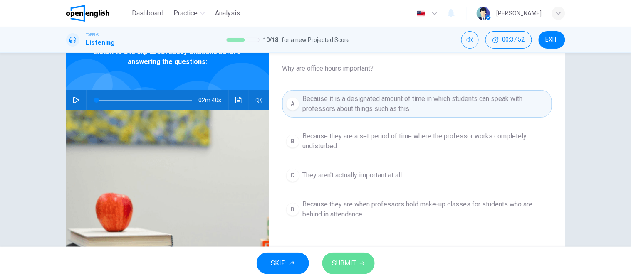
click at [365, 270] on button "SUBMIT" at bounding box center [348, 264] width 52 height 22
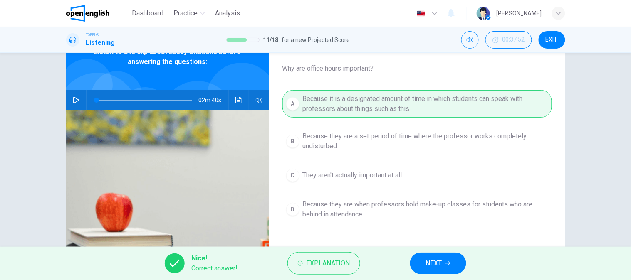
click at [455, 273] on button "NEXT" at bounding box center [438, 264] width 56 height 22
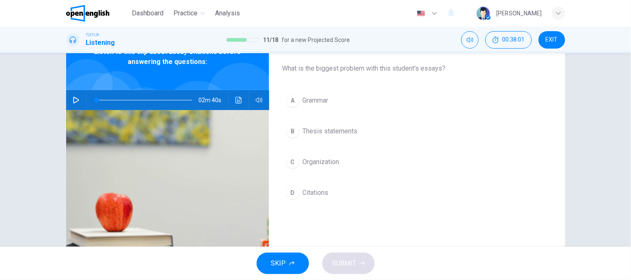
click at [319, 187] on button "D Citations" at bounding box center [416, 192] width 269 height 21
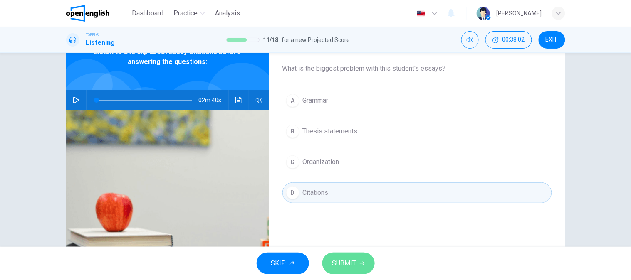
click at [367, 259] on button "SUBMIT" at bounding box center [348, 264] width 52 height 22
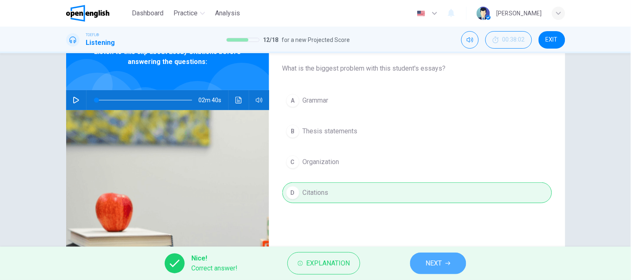
click at [439, 263] on span "NEXT" at bounding box center [434, 264] width 16 height 12
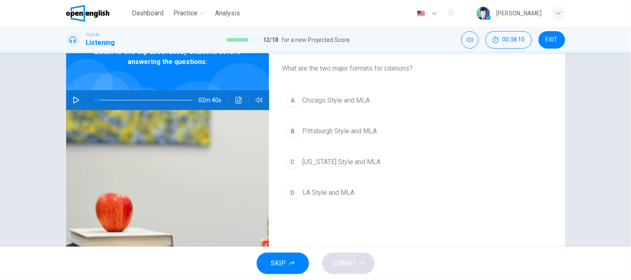
click at [360, 104] on span "Chicago Style and MLA" at bounding box center [336, 101] width 67 height 10
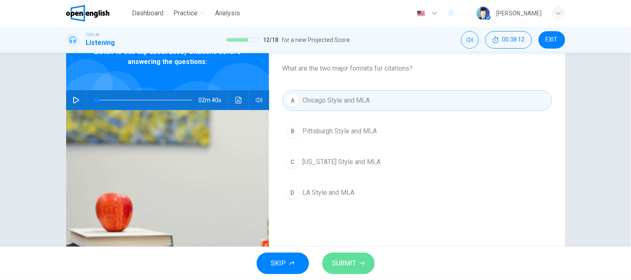
click at [373, 259] on button "SUBMIT" at bounding box center [348, 264] width 52 height 22
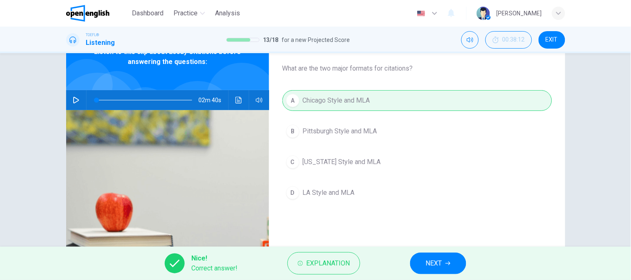
click at [442, 263] on span "NEXT" at bounding box center [434, 264] width 16 height 12
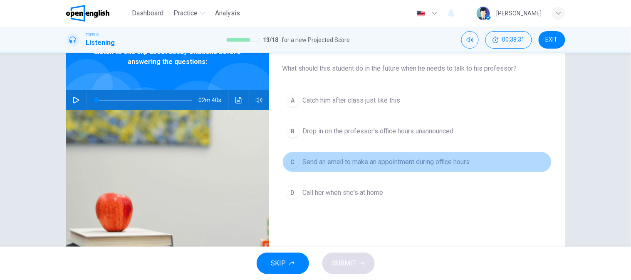
click at [445, 167] on span "Send an email to make an appointment during office hours" at bounding box center [386, 162] width 167 height 10
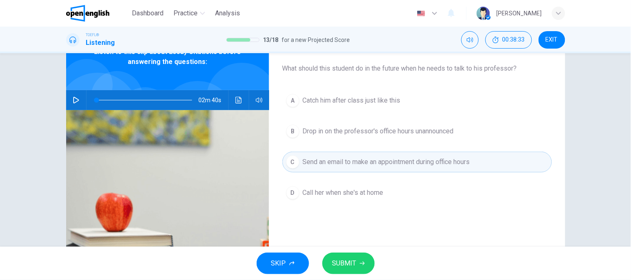
click at [356, 256] on button "SUBMIT" at bounding box center [348, 264] width 52 height 22
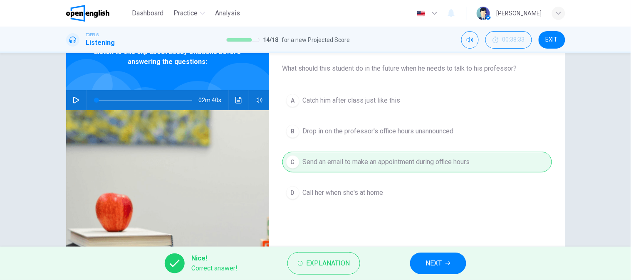
click at [443, 264] on button "NEXT" at bounding box center [438, 264] width 56 height 22
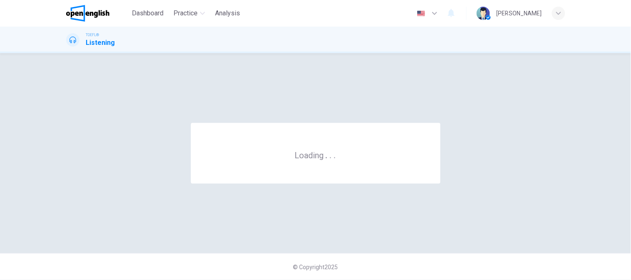
scroll to position [0, 0]
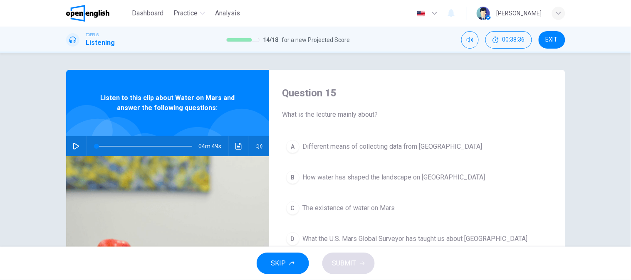
click at [71, 150] on button "button" at bounding box center [75, 146] width 13 height 20
click at [78, 146] on button "button" at bounding box center [75, 146] width 13 height 20
click at [344, 118] on span "What is the lecture mainly about?" at bounding box center [416, 115] width 269 height 10
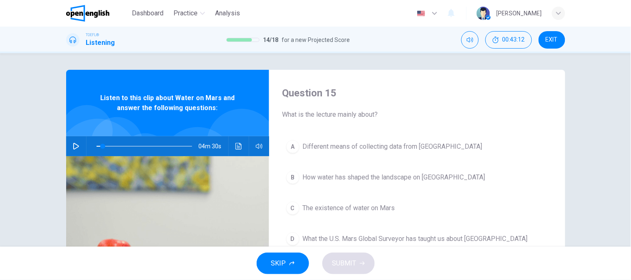
click at [73, 149] on icon "button" at bounding box center [76, 146] width 6 height 7
type input "*"
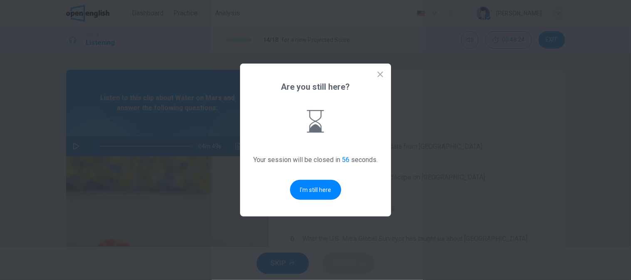
click at [379, 75] on icon at bounding box center [380, 74] width 8 height 8
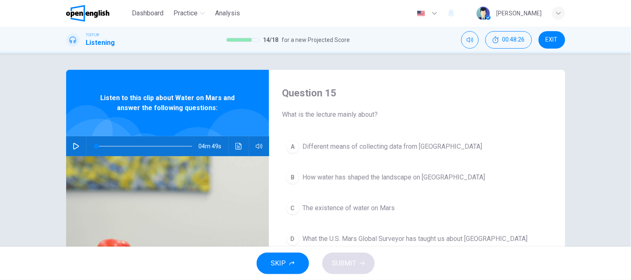
click at [331, 124] on div "Question 15 What is the lecture mainly about? A Different means of collecting d…" at bounding box center [417, 214] width 296 height 289
click at [235, 148] on icon "Click to see the audio transcription" at bounding box center [238, 146] width 6 height 7
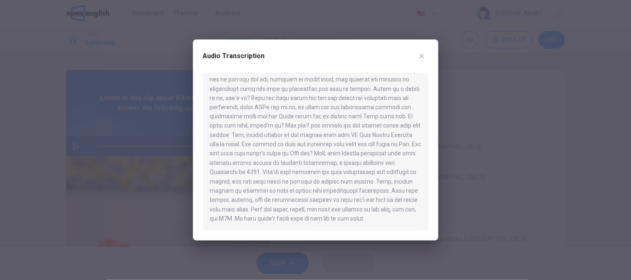
scroll to position [377, 0]
click at [420, 60] on button "button" at bounding box center [421, 55] width 13 height 13
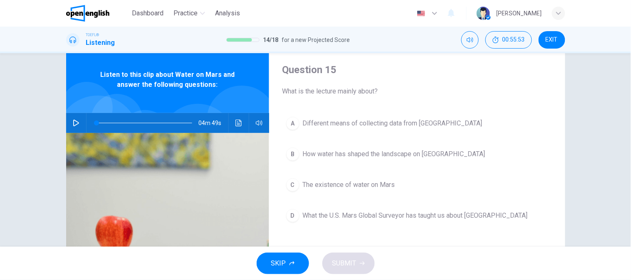
scroll to position [46, 0]
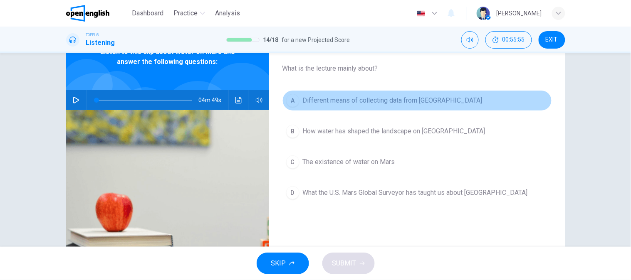
click at [426, 103] on span "Different means of collecting data from [GEOGRAPHIC_DATA]" at bounding box center [393, 101] width 180 height 10
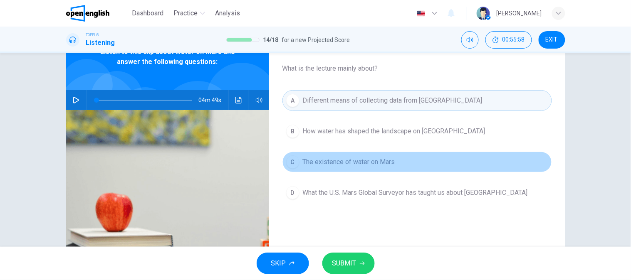
click at [351, 165] on span "The existence of water on Mars" at bounding box center [349, 162] width 92 height 10
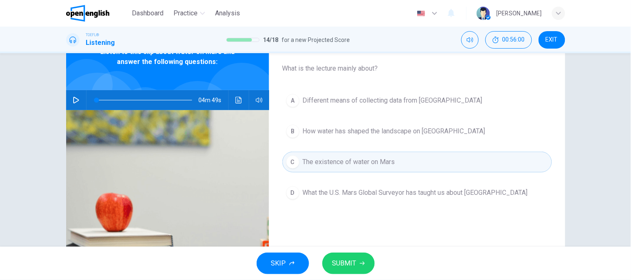
click at [354, 256] on button "SUBMIT" at bounding box center [348, 264] width 52 height 22
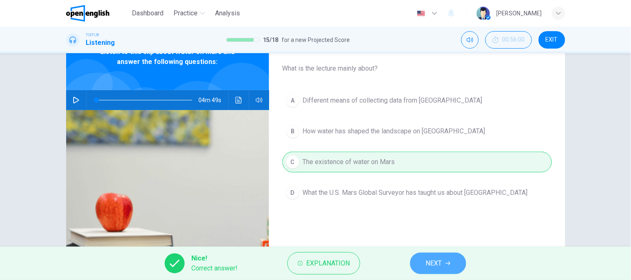
click at [430, 260] on span "NEXT" at bounding box center [434, 264] width 16 height 12
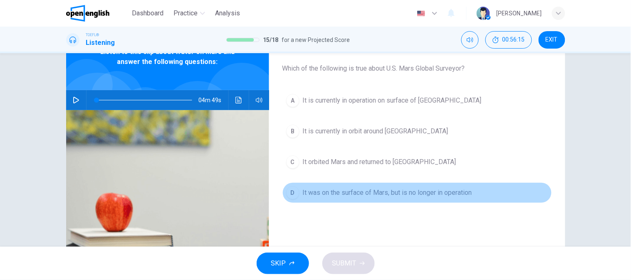
click at [421, 190] on span "It was on the surface of Mars, but is no longer in operation" at bounding box center [387, 193] width 169 height 10
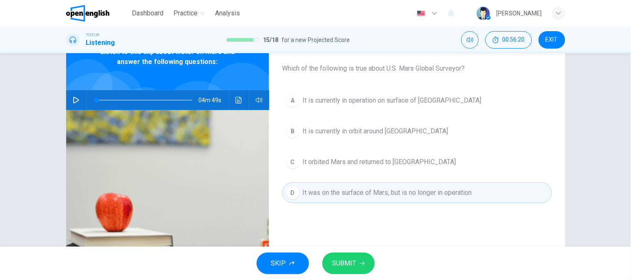
click at [239, 99] on icon "Click to see the audio transcription" at bounding box center [238, 100] width 6 height 7
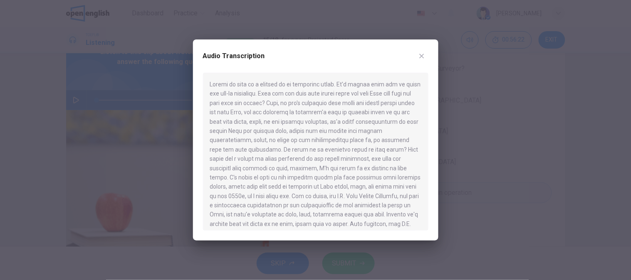
click at [338, 151] on div at bounding box center [315, 152] width 225 height 158
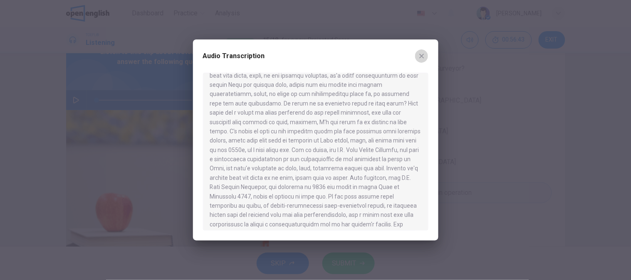
click at [416, 56] on button "button" at bounding box center [421, 55] width 13 height 13
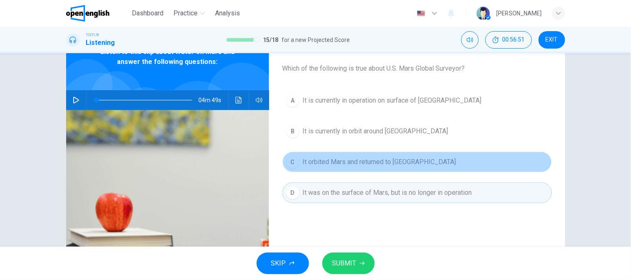
click at [366, 167] on span "It orbited Mars and returned to [GEOGRAPHIC_DATA]" at bounding box center [379, 162] width 153 height 10
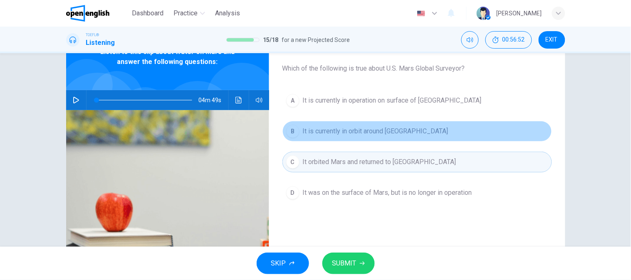
click at [360, 134] on span "It is currently in orbit around [GEOGRAPHIC_DATA]" at bounding box center [375, 131] width 145 height 10
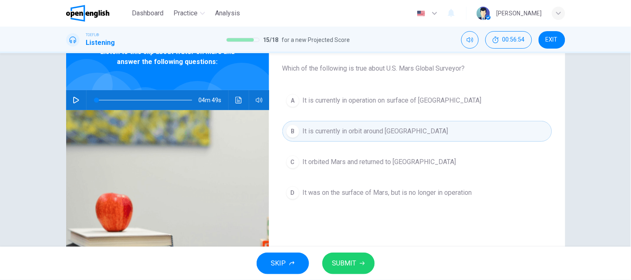
click at [363, 259] on button "SUBMIT" at bounding box center [348, 264] width 52 height 22
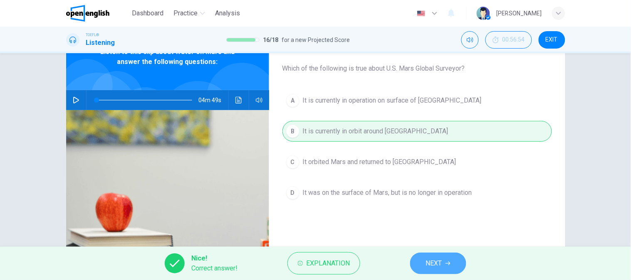
click at [454, 259] on button "NEXT" at bounding box center [438, 264] width 56 height 22
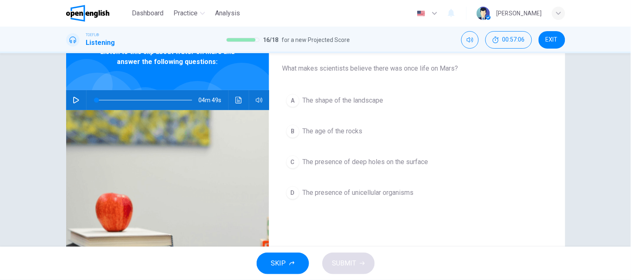
click at [424, 175] on div "A The shape of the landscape B The age of the rocks C The presence of deep hole…" at bounding box center [416, 155] width 269 height 130
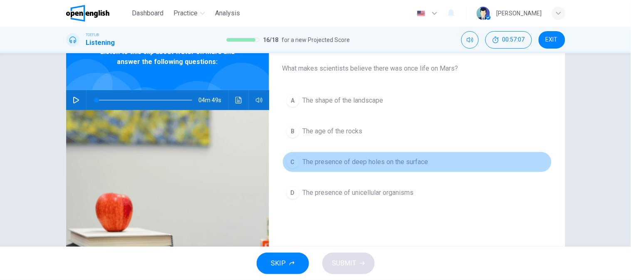
click at [429, 164] on button "C The presence of deep holes on the surface" at bounding box center [416, 162] width 269 height 21
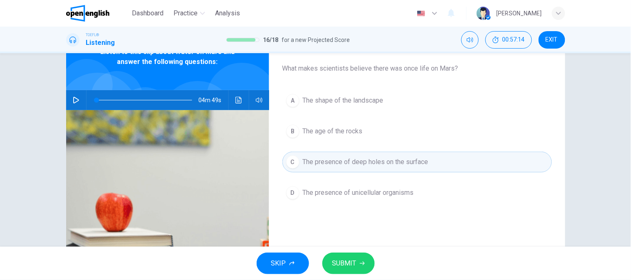
click at [243, 101] on div "04m 49s" at bounding box center [167, 100] width 203 height 20
click at [237, 101] on icon "Click to see the audio transcription" at bounding box center [238, 100] width 6 height 7
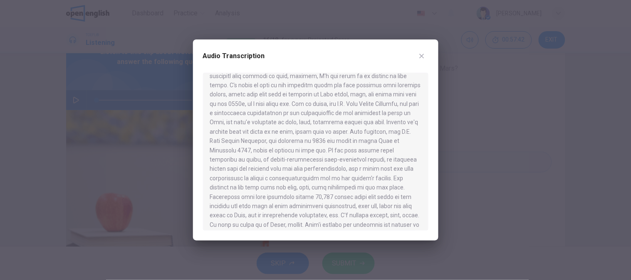
scroll to position [138, 0]
click at [419, 53] on icon "button" at bounding box center [421, 56] width 7 height 7
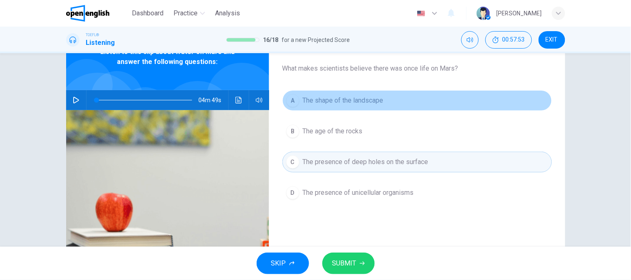
click at [367, 109] on button "A The shape of the landscape" at bounding box center [416, 100] width 269 height 21
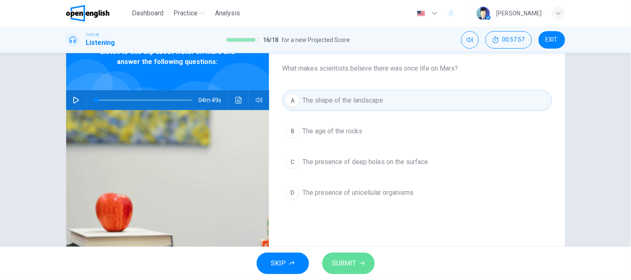
click at [347, 264] on span "SUBMIT" at bounding box center [344, 264] width 24 height 12
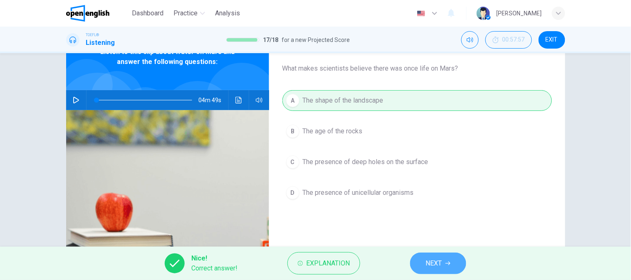
click at [438, 264] on span "NEXT" at bounding box center [434, 264] width 16 height 12
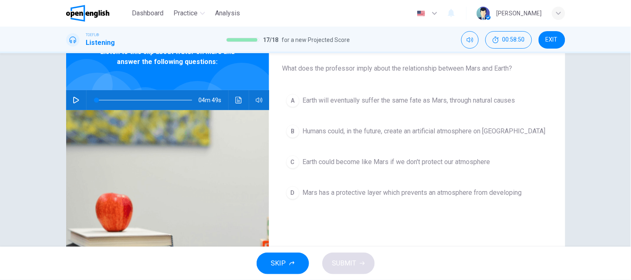
click at [424, 196] on span "Mars has a protective layer which prevents an atmosphere from developing" at bounding box center [412, 193] width 219 height 10
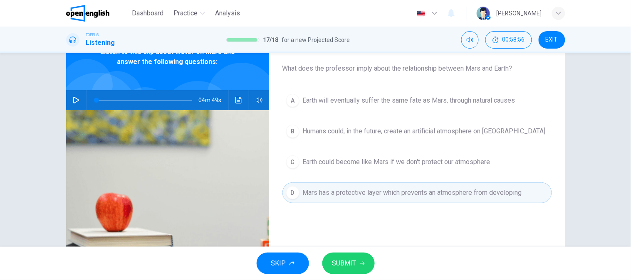
click at [362, 269] on button "SUBMIT" at bounding box center [348, 264] width 52 height 22
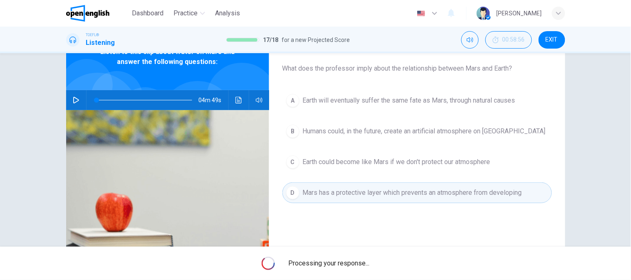
scroll to position [0, 0]
